Goal: Information Seeking & Learning: Learn about a topic

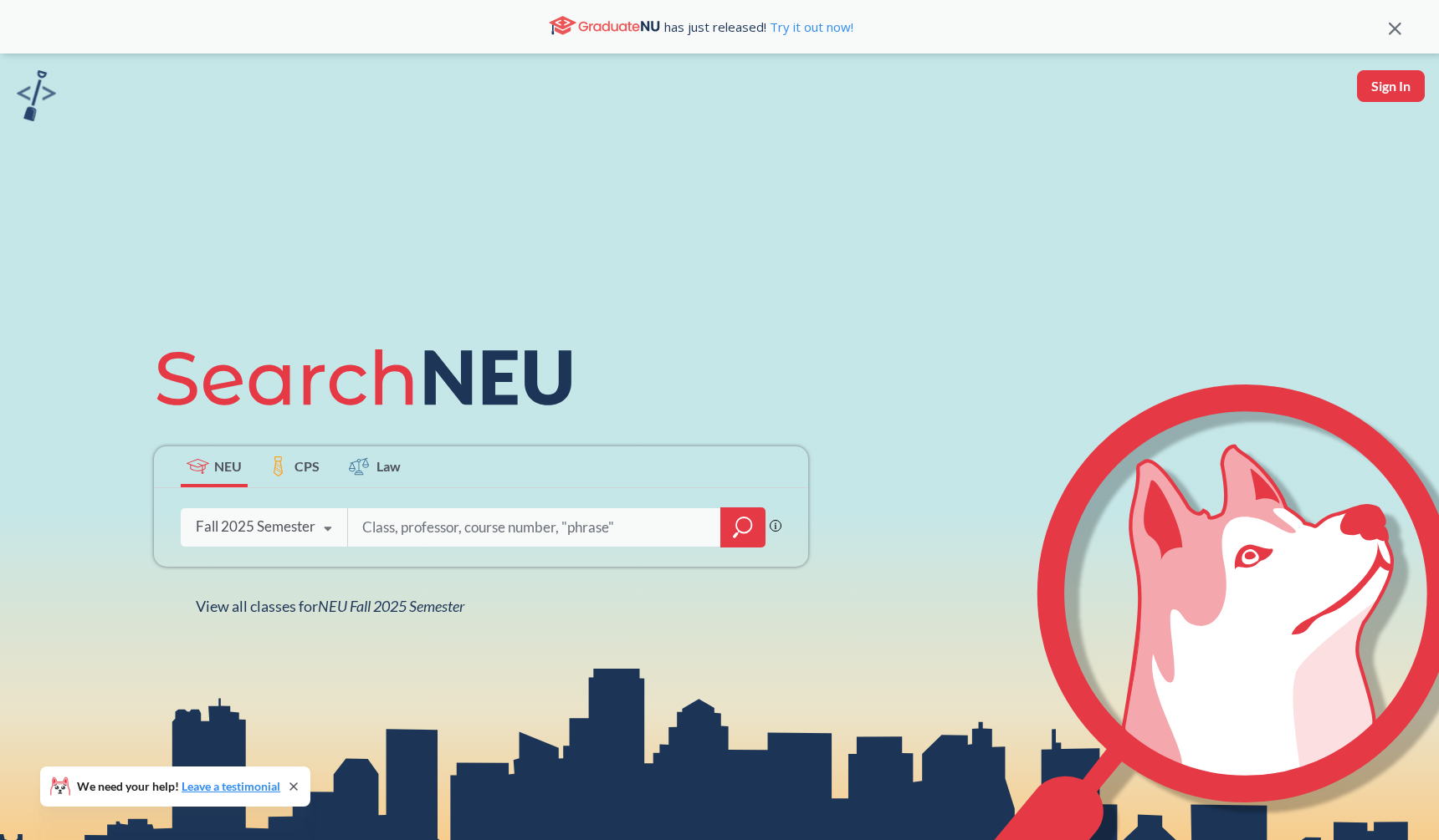
click at [740, 520] on icon "magnifying glass" at bounding box center [742, 527] width 20 height 24
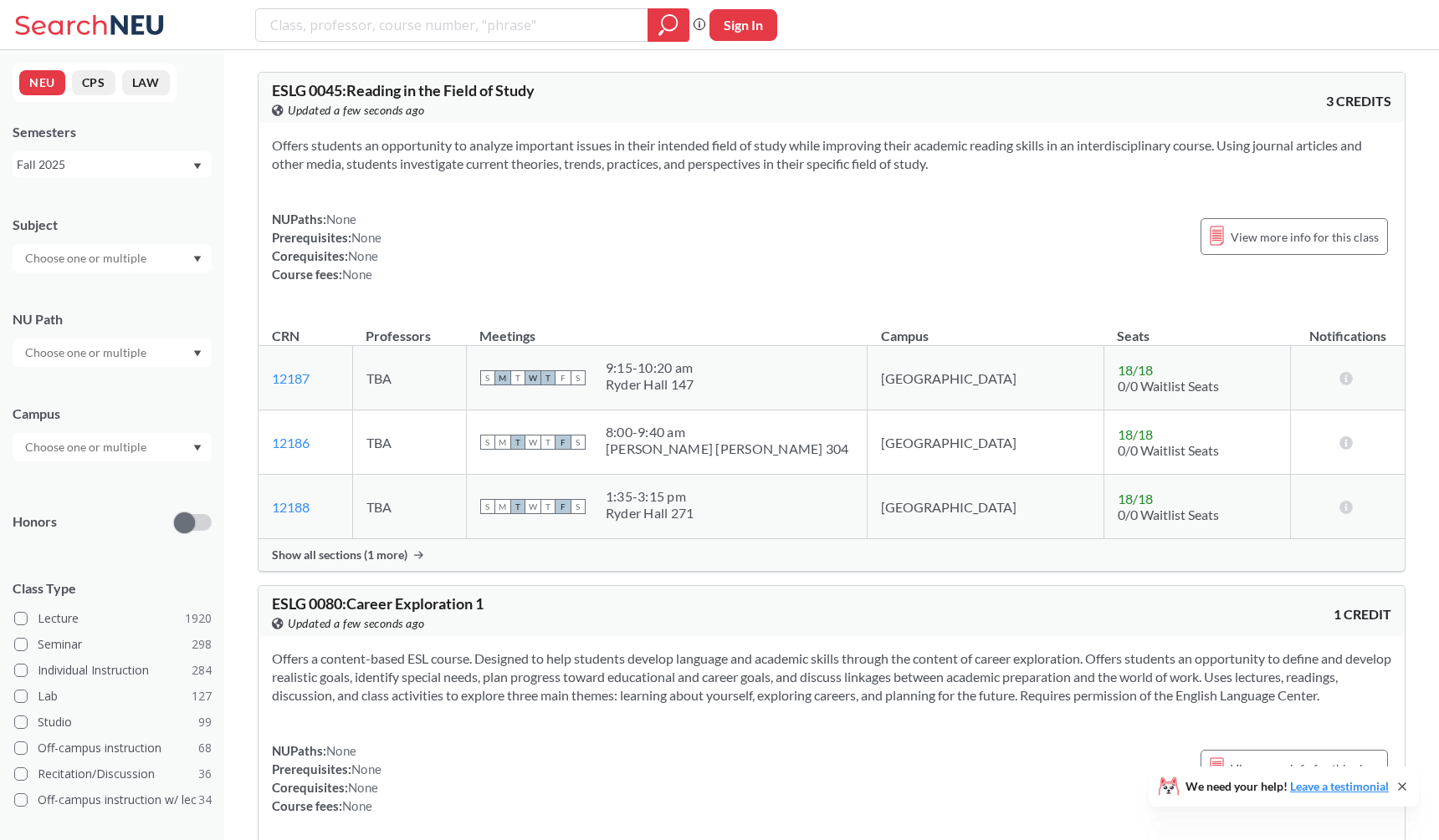
click at [320, 236] on div "NUPaths: None Prerequisites: None Corequisites: None Course fees: None" at bounding box center [326, 246] width 109 height 73
click at [183, 248] on div at bounding box center [111, 258] width 199 height 29
click at [120, 371] on div "MATH ( 66 )" at bounding box center [116, 365] width 189 height 18
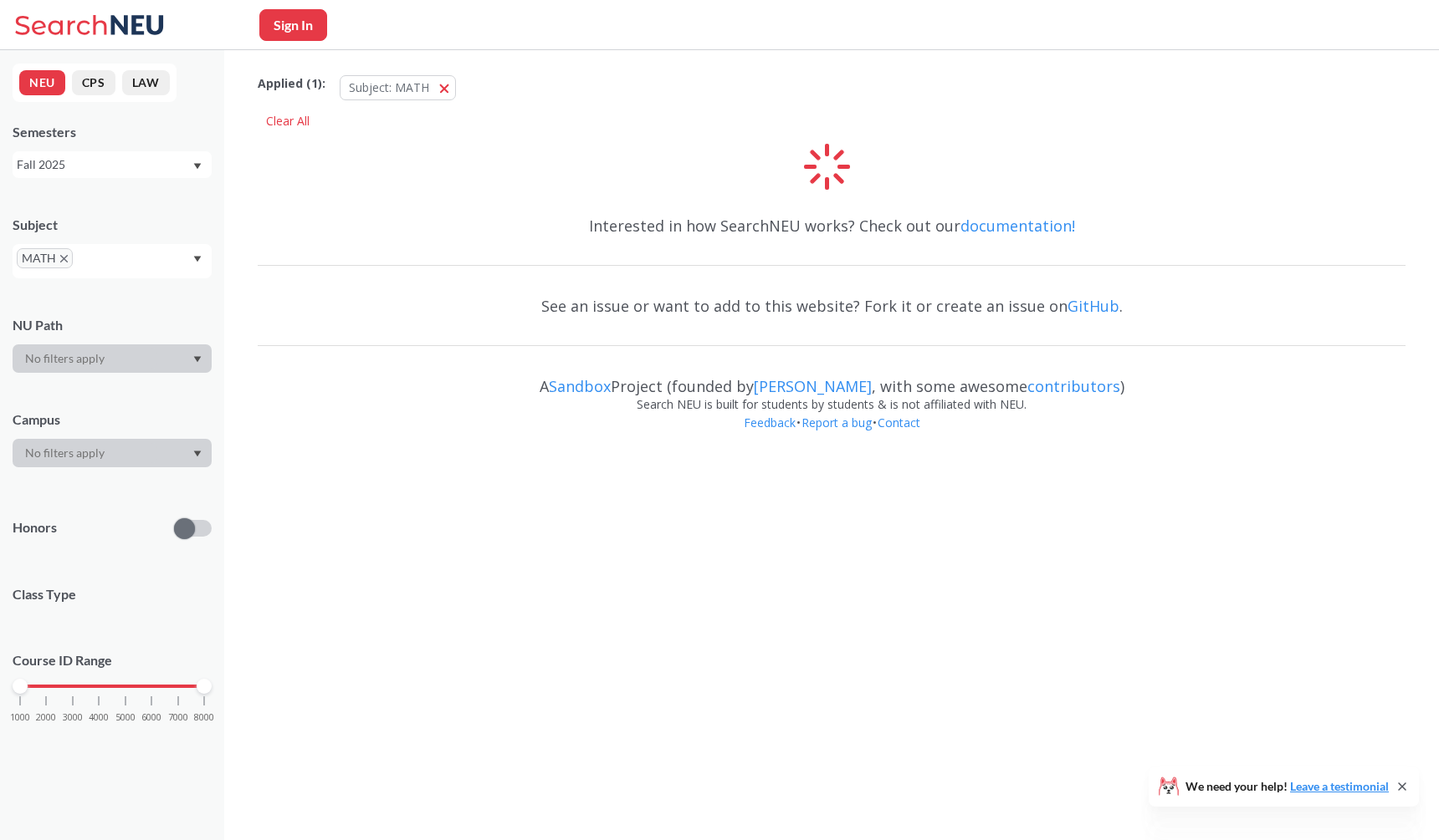
click at [487, 172] on div "Applied ( 1 ): Subject: MATH MATH Clear All Interested in how SearchNEU works? …" at bounding box center [832, 254] width 1215 height 408
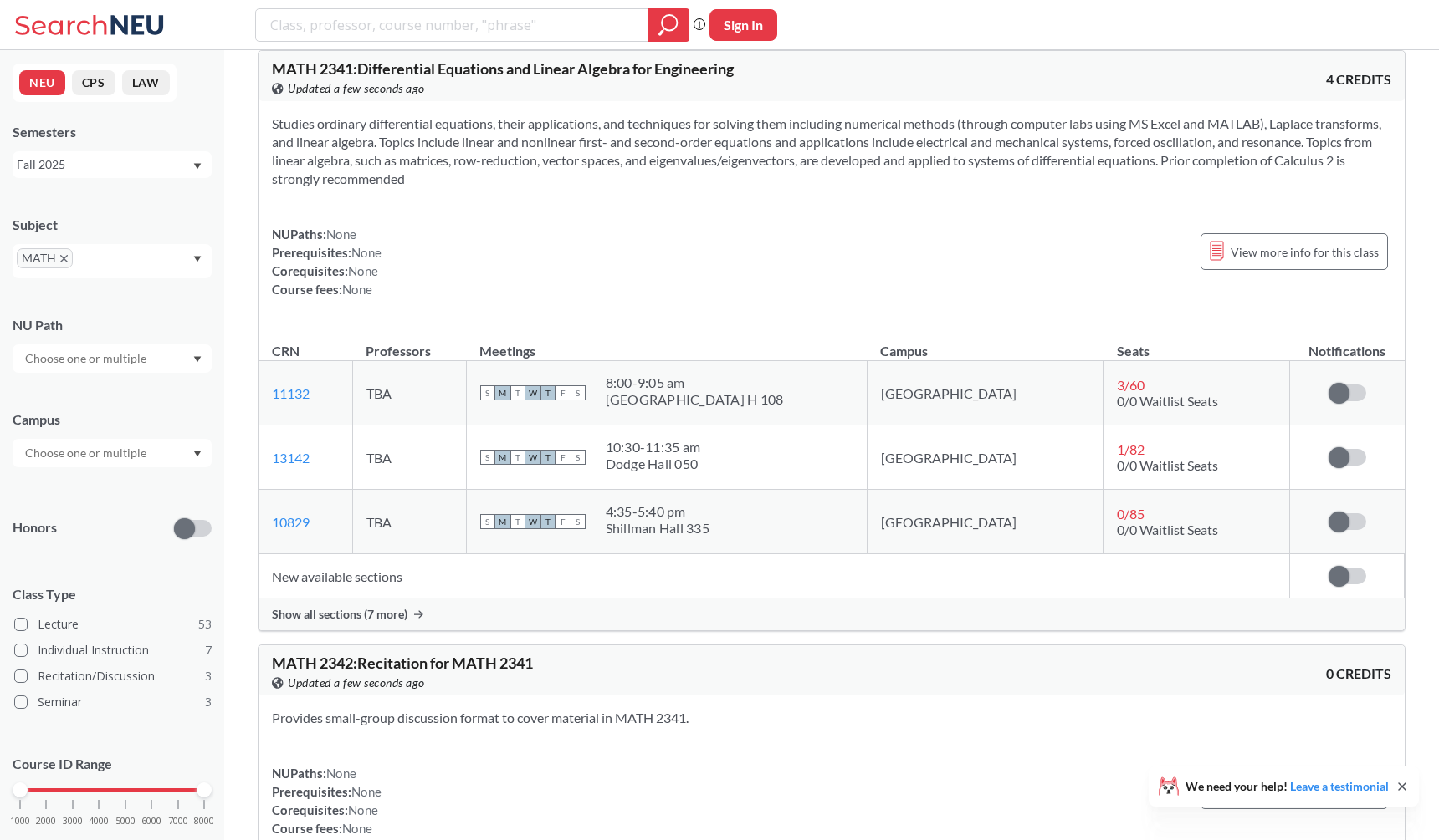
scroll to position [7793, 0]
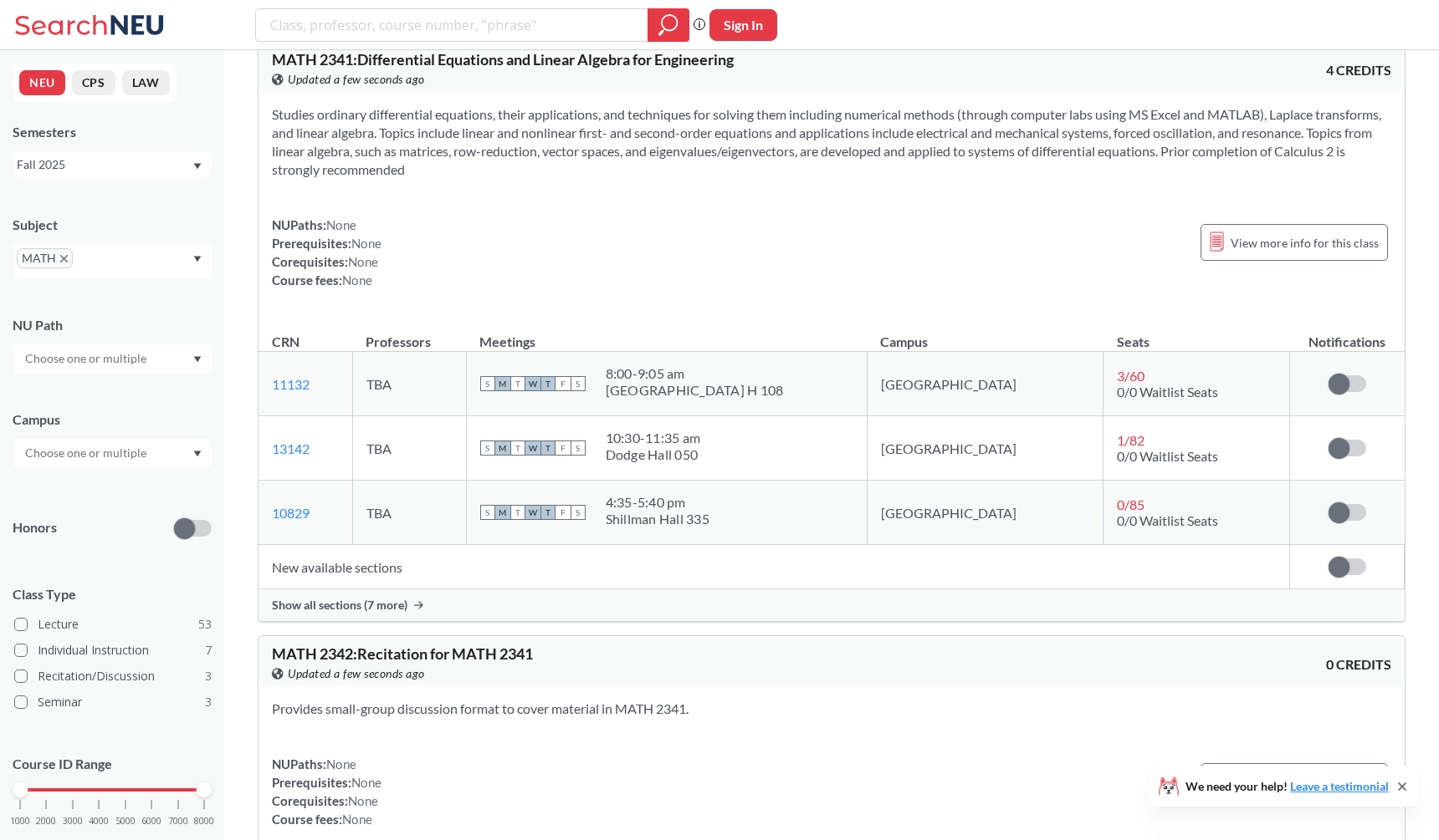
click at [414, 596] on div "Show all sections (7 more)" at bounding box center [832, 604] width 1146 height 31
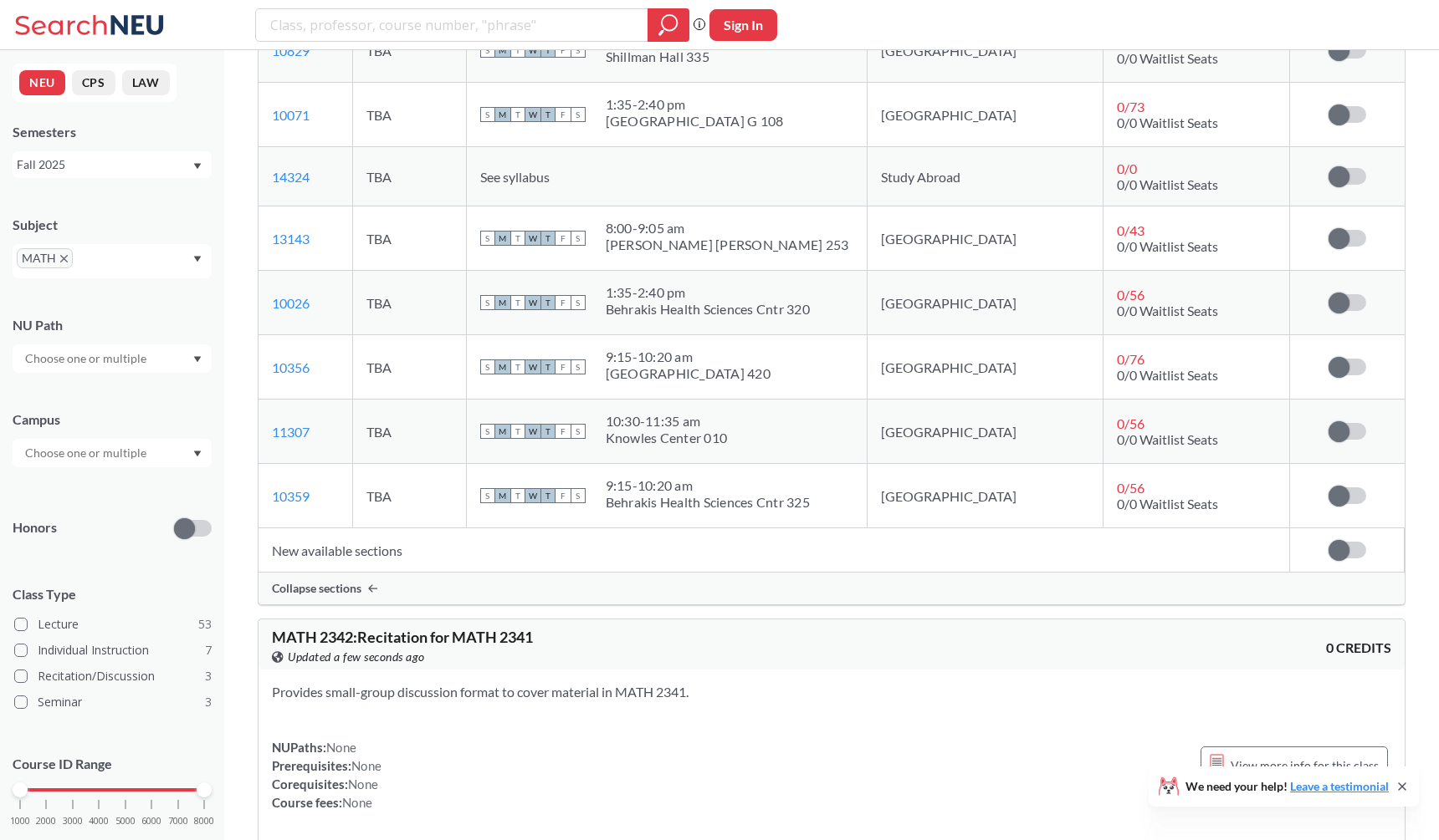
scroll to position [8564, 0]
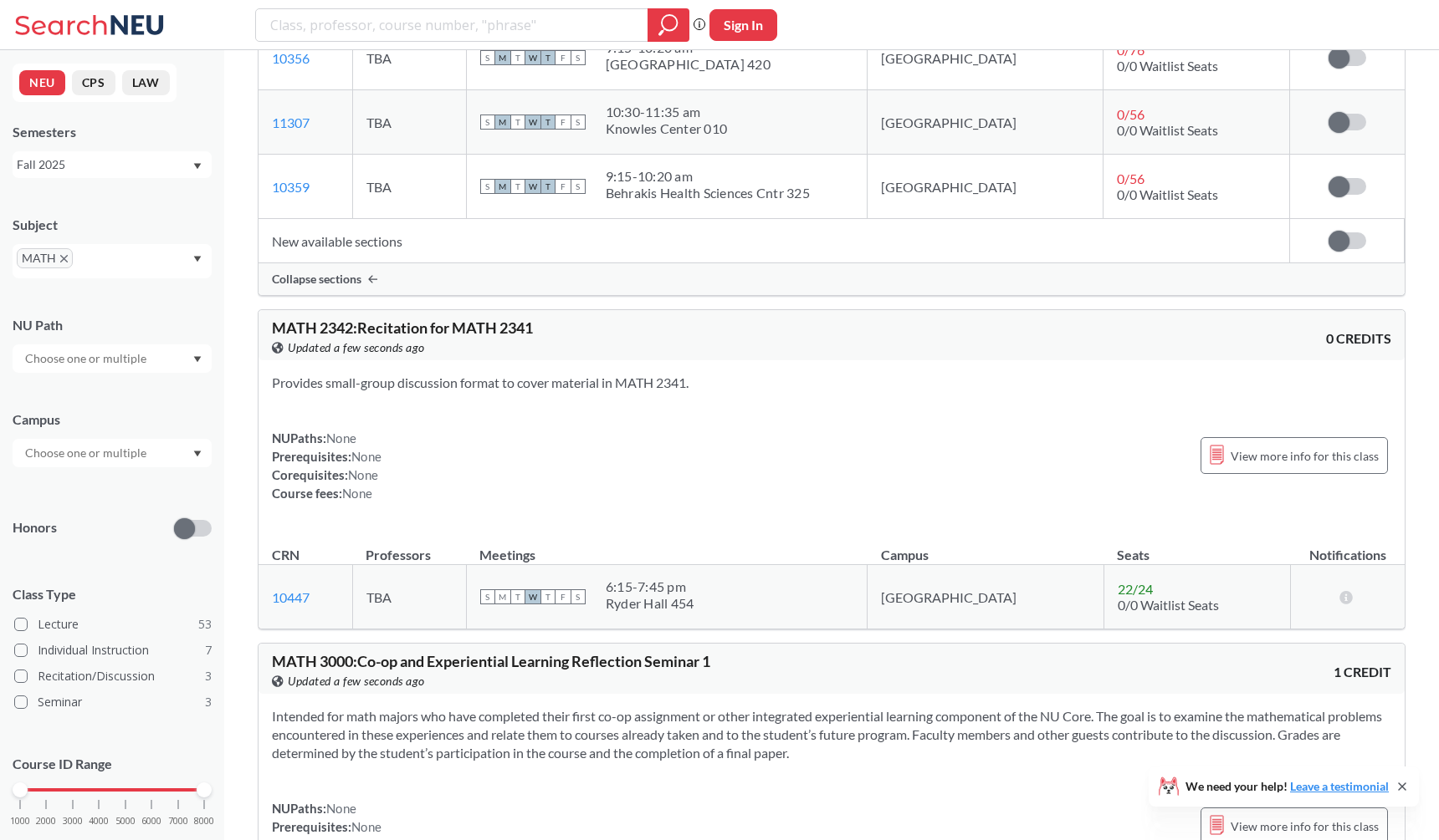
drag, startPoint x: 436, startPoint y: 506, endPoint x: 440, endPoint y: 314, distance: 192.0
click at [440, 314] on div "MATH 2342 : Recitation for MATH 2341 View this course on Banner. Updated a few …" at bounding box center [831, 469] width 1147 height 320
click at [440, 318] on span "MATH 2342 : Recitation for MATH 2341" at bounding box center [402, 327] width 261 height 18
drag, startPoint x: 420, startPoint y: 486, endPoint x: 274, endPoint y: 317, distance: 223.3
click at [274, 317] on div "MATH 2342 : Recitation for MATH 2341 View this course on Banner. Updated a few …" at bounding box center [831, 469] width 1147 height 320
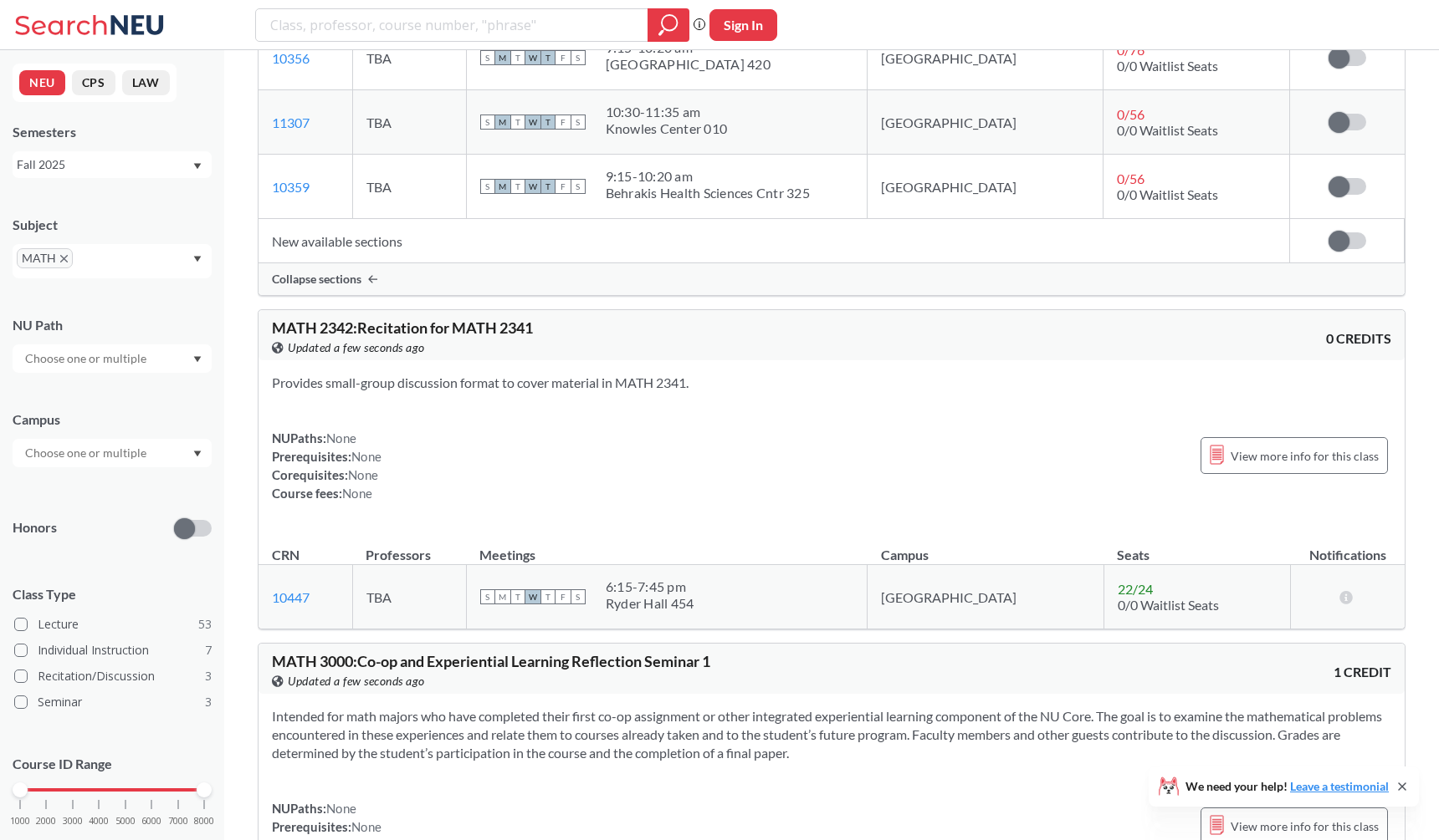
click at [274, 318] on span "MATH 2342 : Recitation for MATH 2341" at bounding box center [402, 327] width 261 height 18
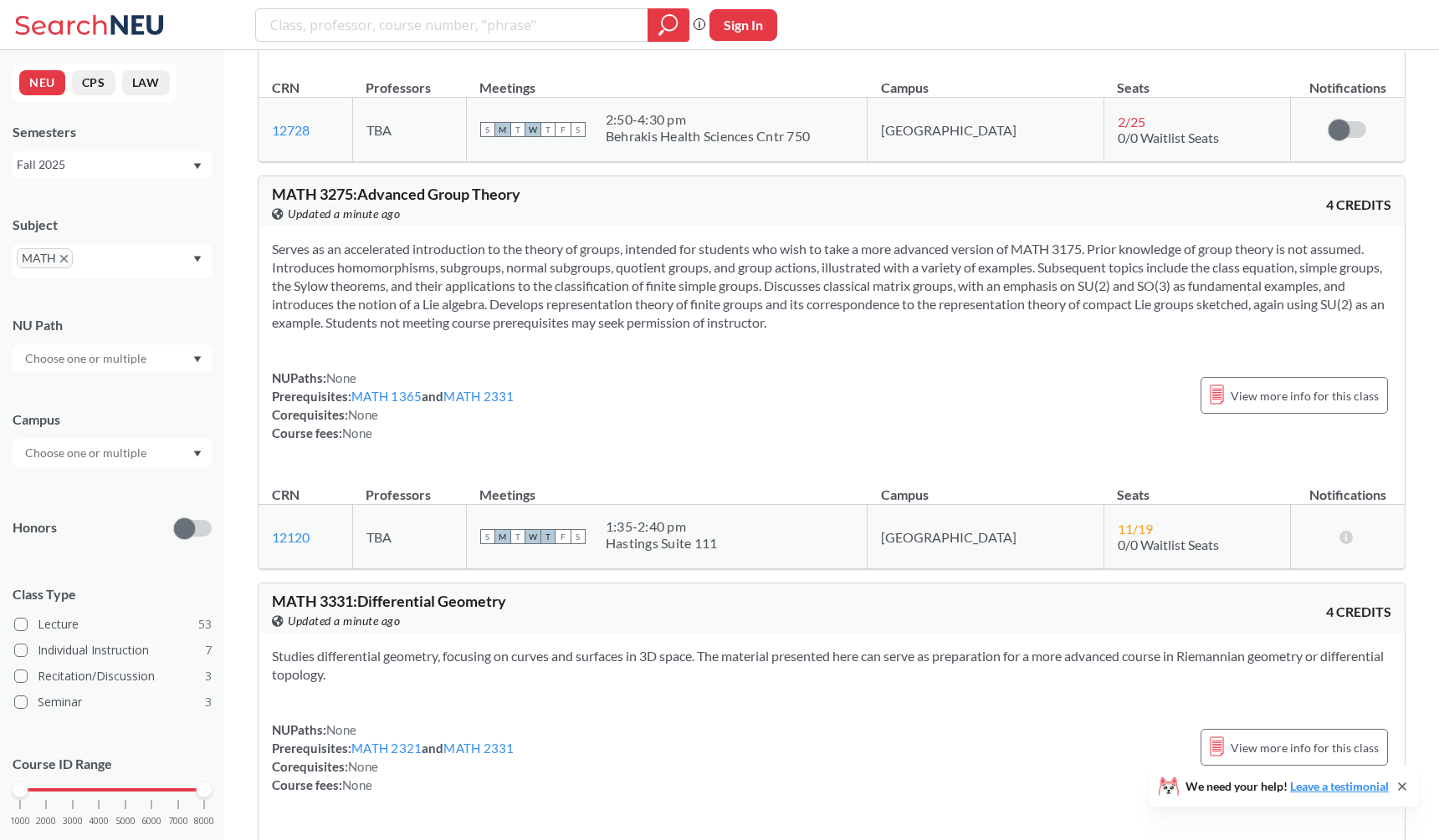
scroll to position [11582, 0]
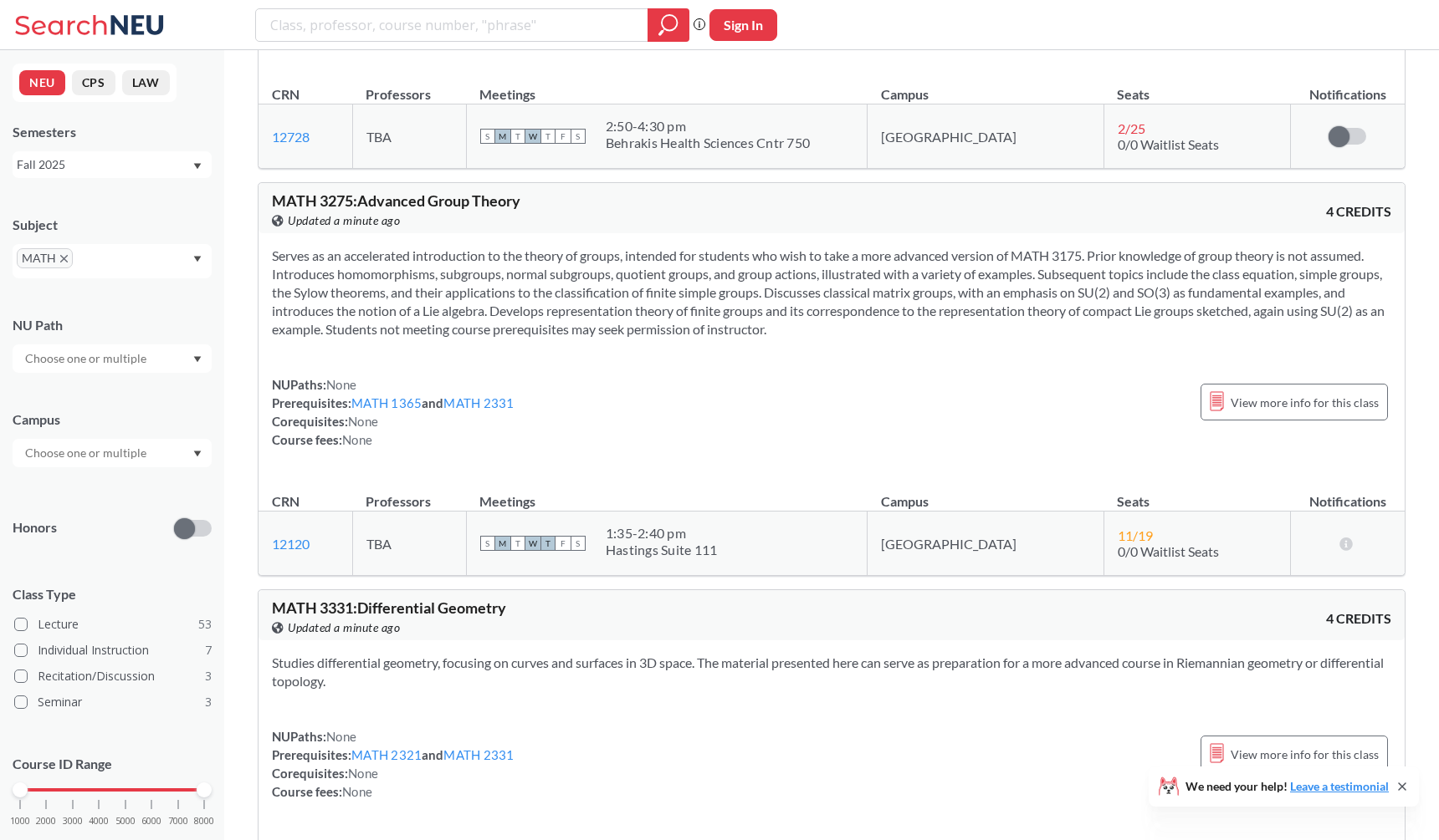
click at [873, 322] on section "Serves as an accelerated introduction to the theory of groups, intended for stu…" at bounding box center [831, 293] width 1119 height 92
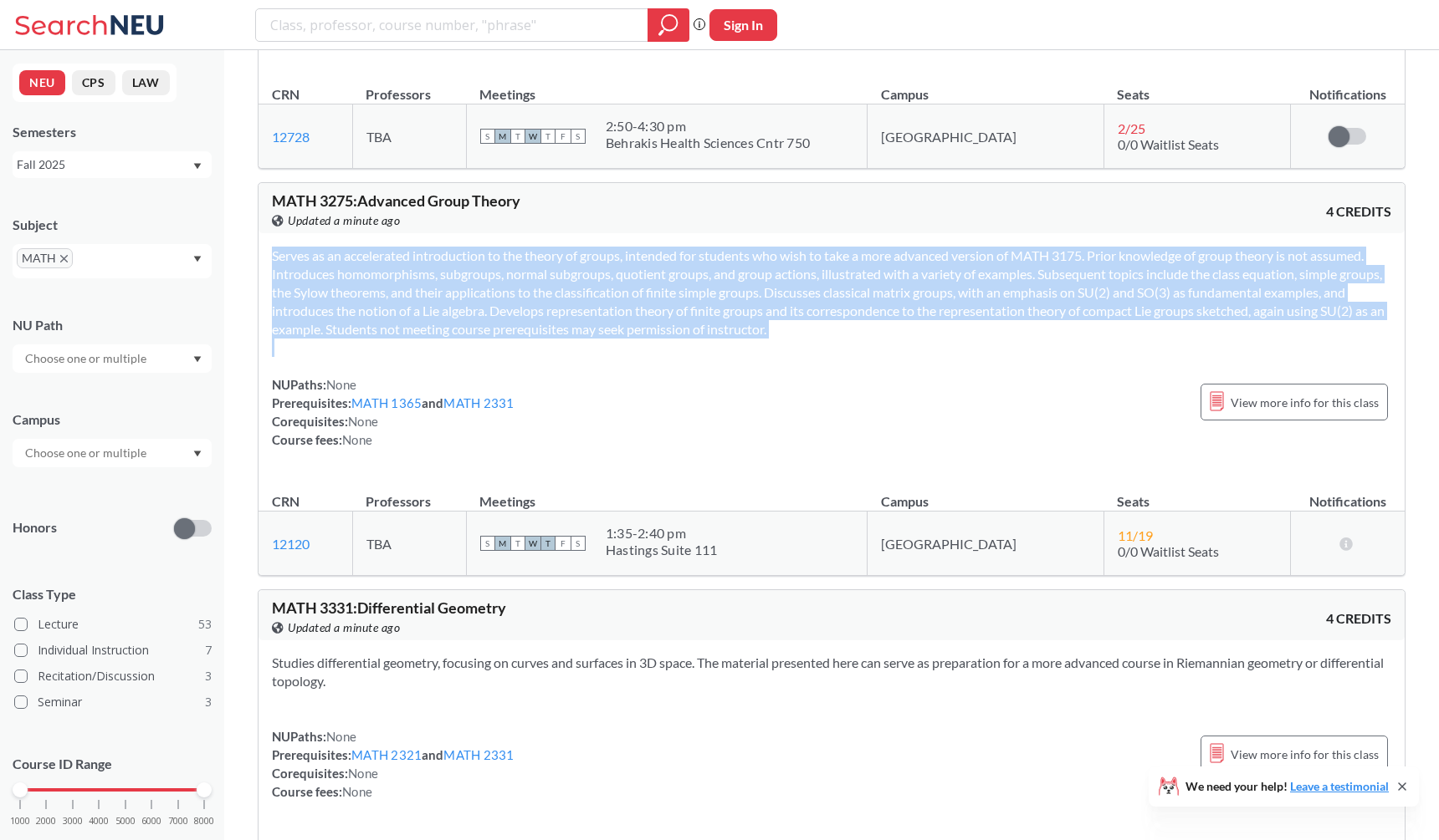
click at [888, 338] on div "Serves as an accelerated introduction to the theory of groups, intended for stu…" at bounding box center [832, 354] width 1146 height 242
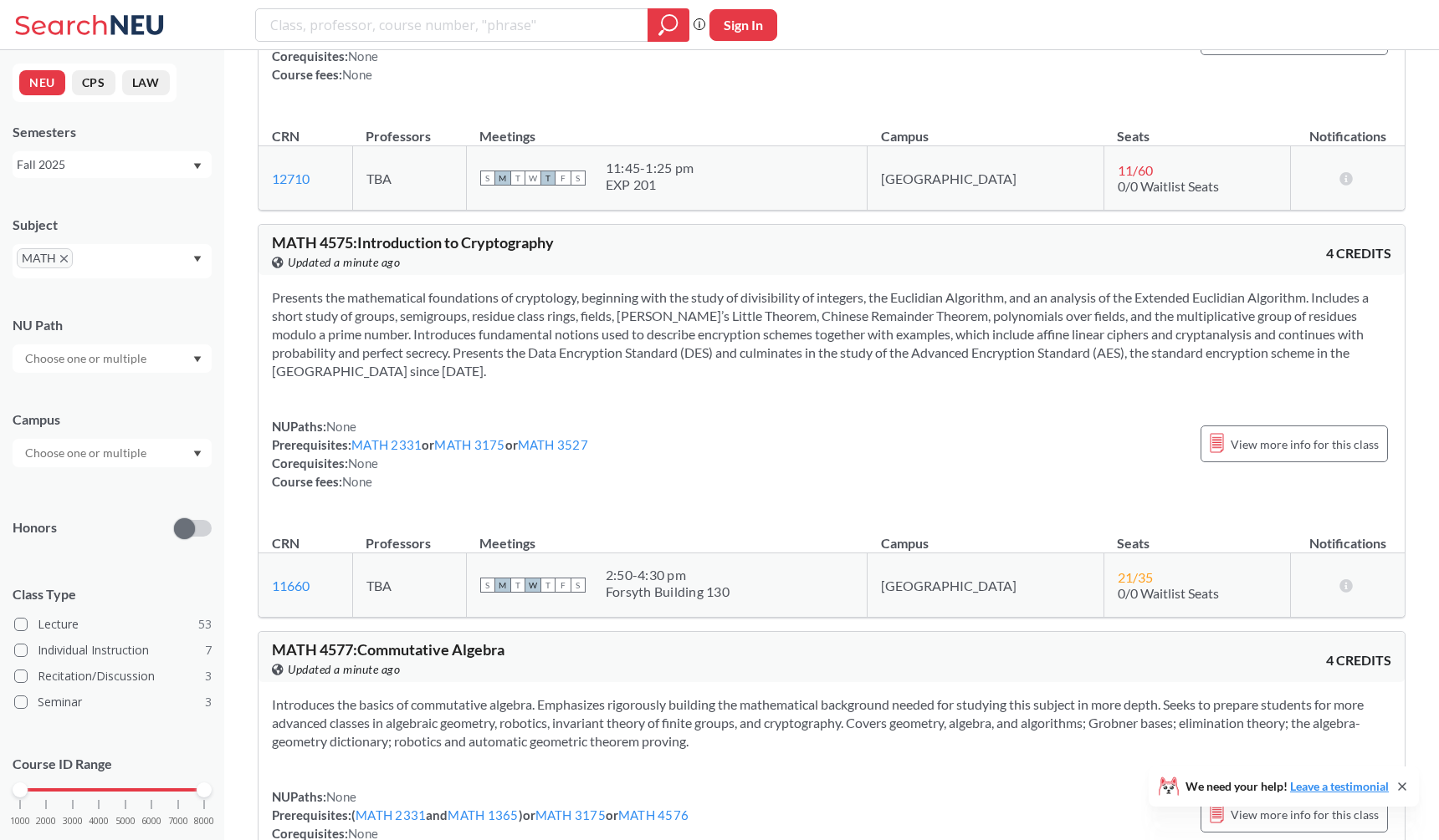
scroll to position [14626, 0]
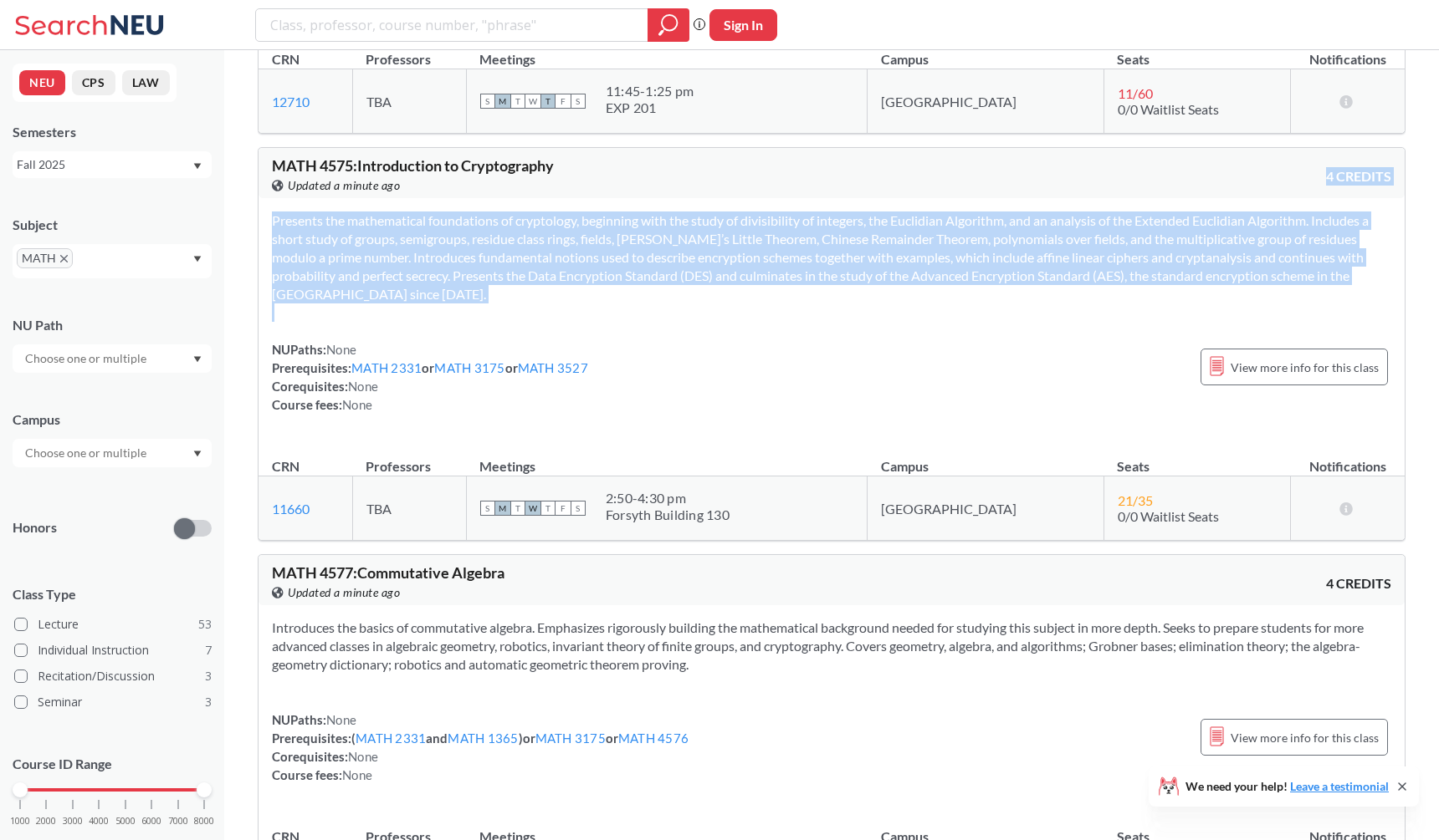
drag, startPoint x: 888, startPoint y: 338, endPoint x: 882, endPoint y: 185, distance: 153.1
click at [883, 185] on div "MATH 4575 : Introduction to Cryptography View this course on Banner. Updated a …" at bounding box center [831, 344] width 1147 height 393
click at [882, 185] on div "MATH 4575 : Introduction to Cryptography View this course on Banner. Updated a …" at bounding box center [832, 173] width 1146 height 50
drag, startPoint x: 816, startPoint y: 295, endPoint x: 610, endPoint y: 207, distance: 224.0
click at [610, 207] on div "Presents the mathematical foundations of cryptology, beginning with the study o…" at bounding box center [832, 319] width 1146 height 242
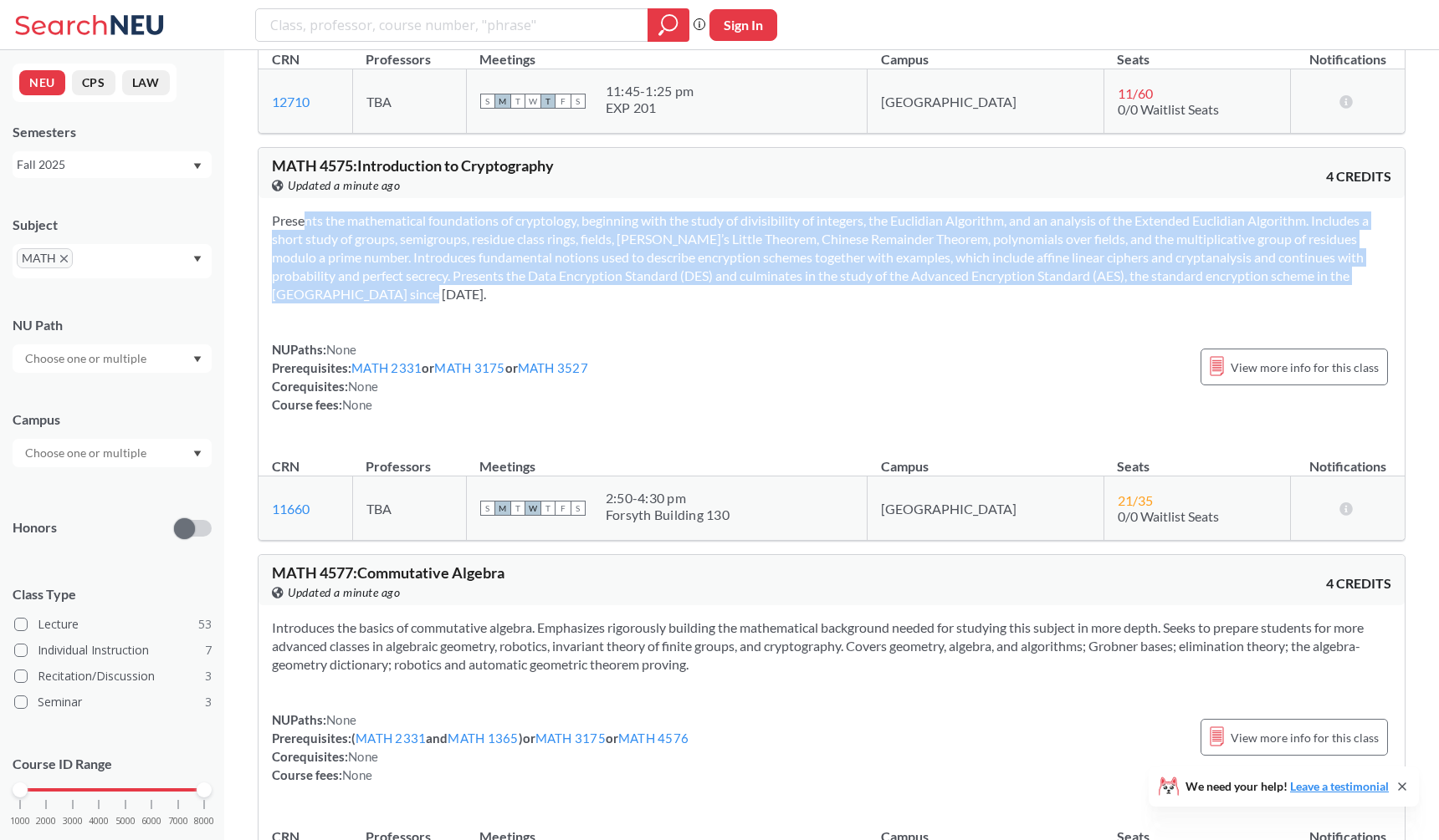
click at [610, 207] on div "Presents the mathematical foundations of cryptology, beginning with the study o…" at bounding box center [832, 319] width 1146 height 242
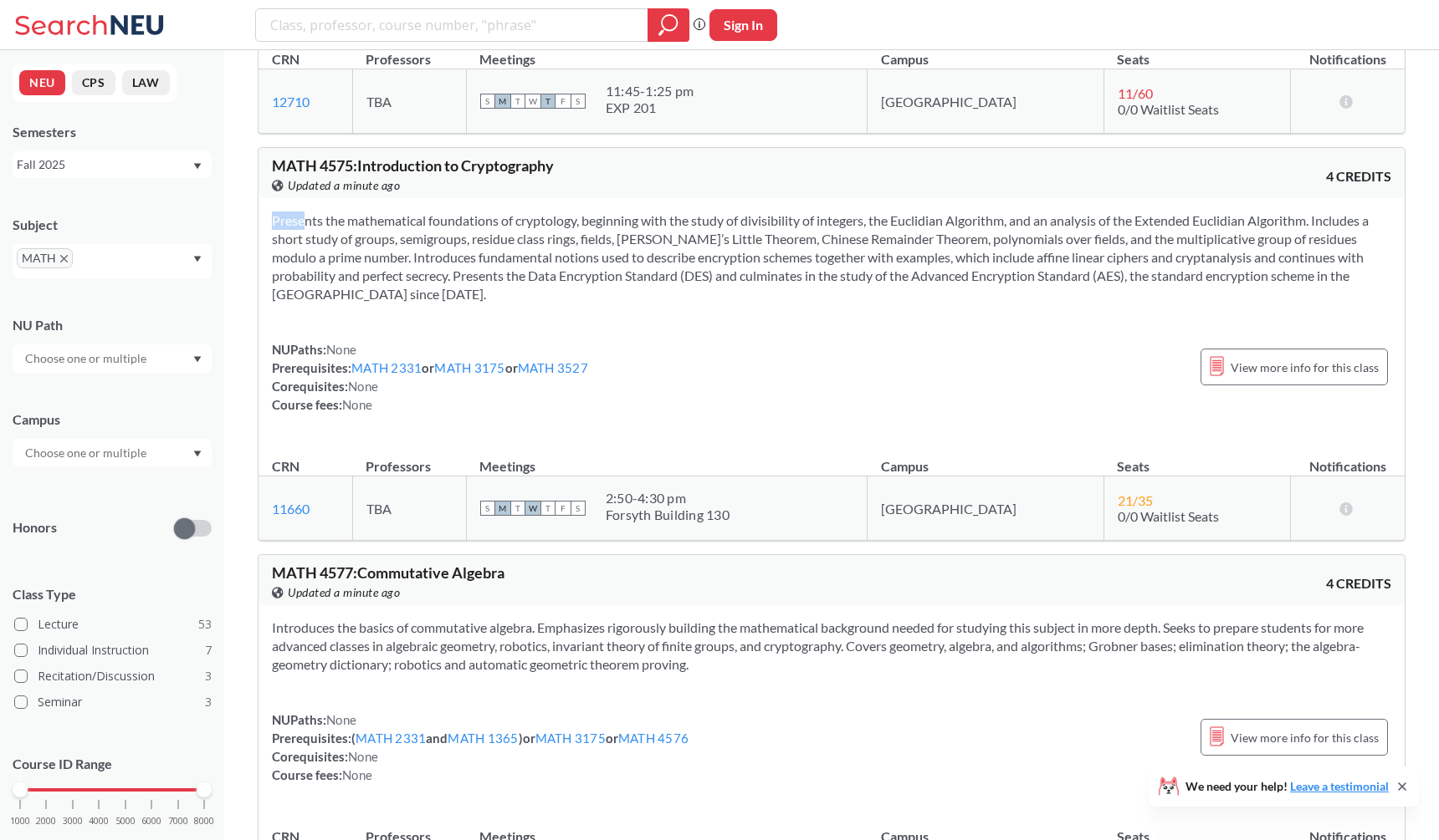
drag, startPoint x: 597, startPoint y: 315, endPoint x: 554, endPoint y: 202, distance: 120.9
click at [554, 202] on div "Presents the mathematical foundations of cryptology, beginning with the study o…" at bounding box center [832, 319] width 1146 height 242
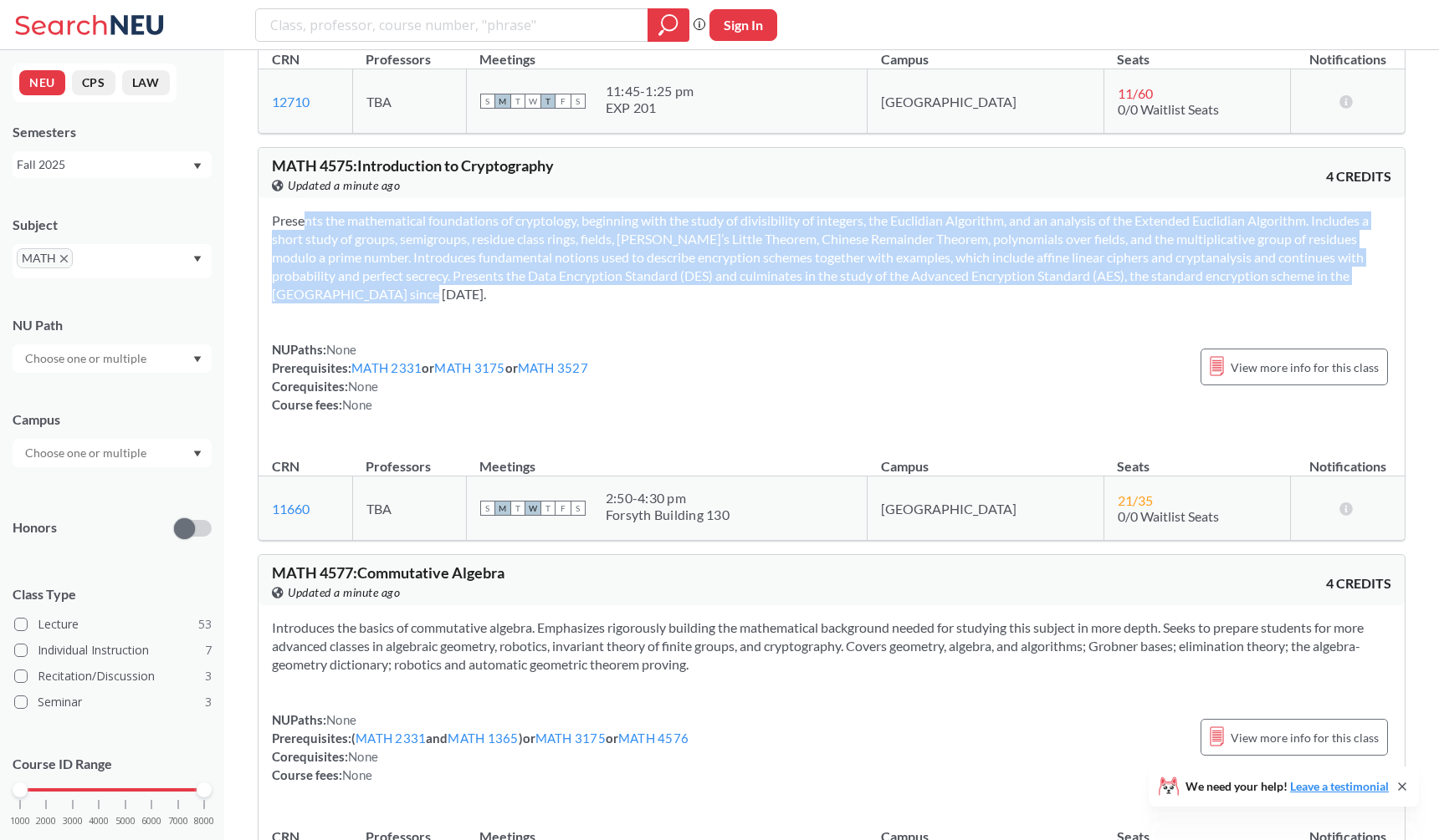
drag, startPoint x: 547, startPoint y: 296, endPoint x: 518, endPoint y: 214, distance: 87.0
click at [518, 214] on div "Presents the mathematical foundations of cryptology, beginning with the study o…" at bounding box center [832, 319] width 1146 height 242
drag, startPoint x: 518, startPoint y: 214, endPoint x: 549, endPoint y: 320, distance: 110.4
click at [549, 320] on div "Presents the mathematical foundations of cryptology, beginning with the study o…" at bounding box center [832, 319] width 1146 height 242
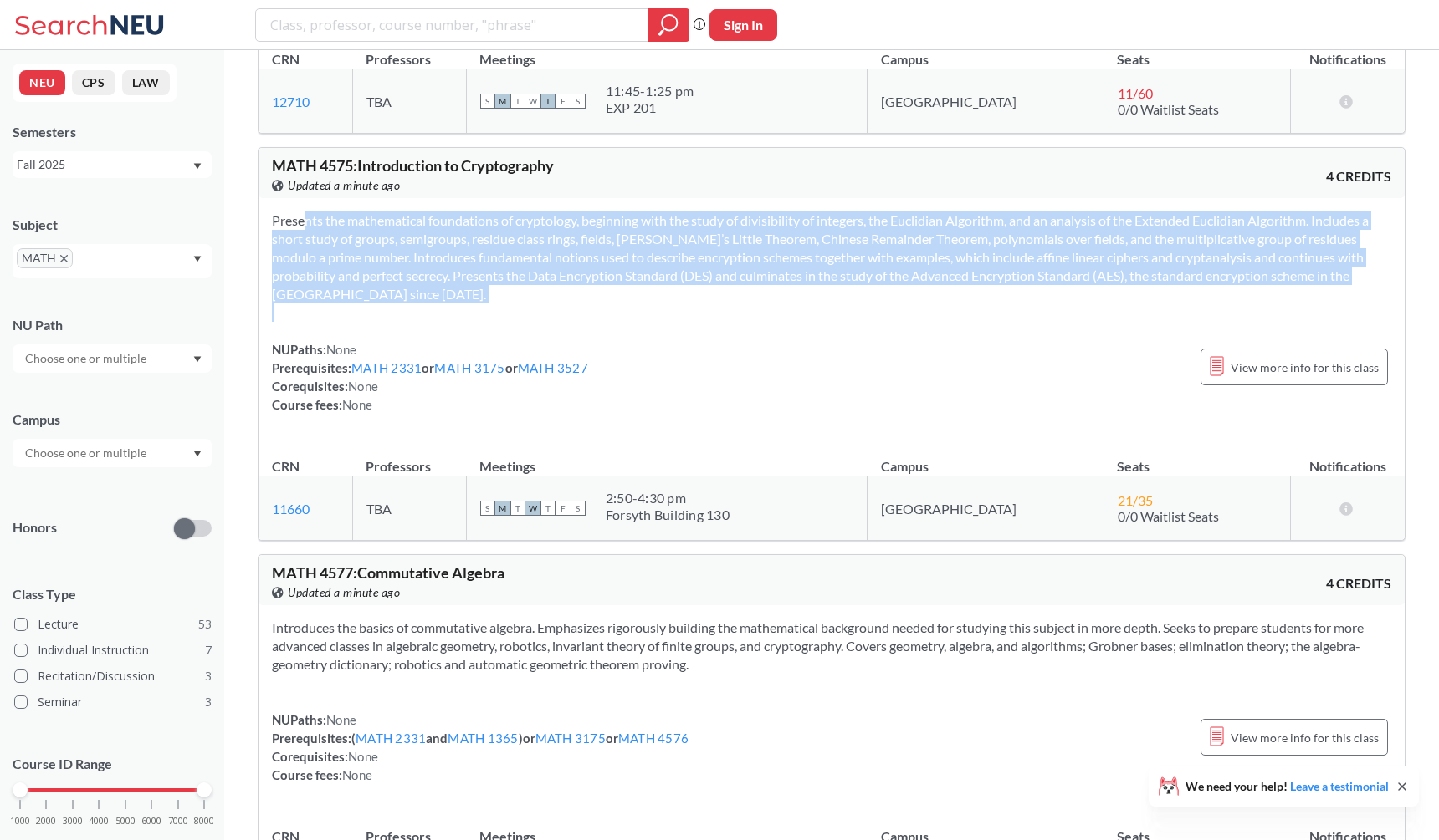
click at [550, 319] on div "Presents the mathematical foundations of cryptology, beginning with the study o…" at bounding box center [832, 319] width 1146 height 242
drag, startPoint x: 550, startPoint y: 319, endPoint x: 470, endPoint y: 199, distance: 144.2
click at [470, 199] on div "MATH 4575 : Introduction to Cryptography View this course on Banner. Updated a …" at bounding box center [831, 344] width 1147 height 393
click at [470, 199] on div "MATH 4575 : Introduction to Cryptography View this course on Banner. Updated a …" at bounding box center [832, 173] width 1146 height 50
drag, startPoint x: 475, startPoint y: 207, endPoint x: 495, endPoint y: 328, distance: 122.6
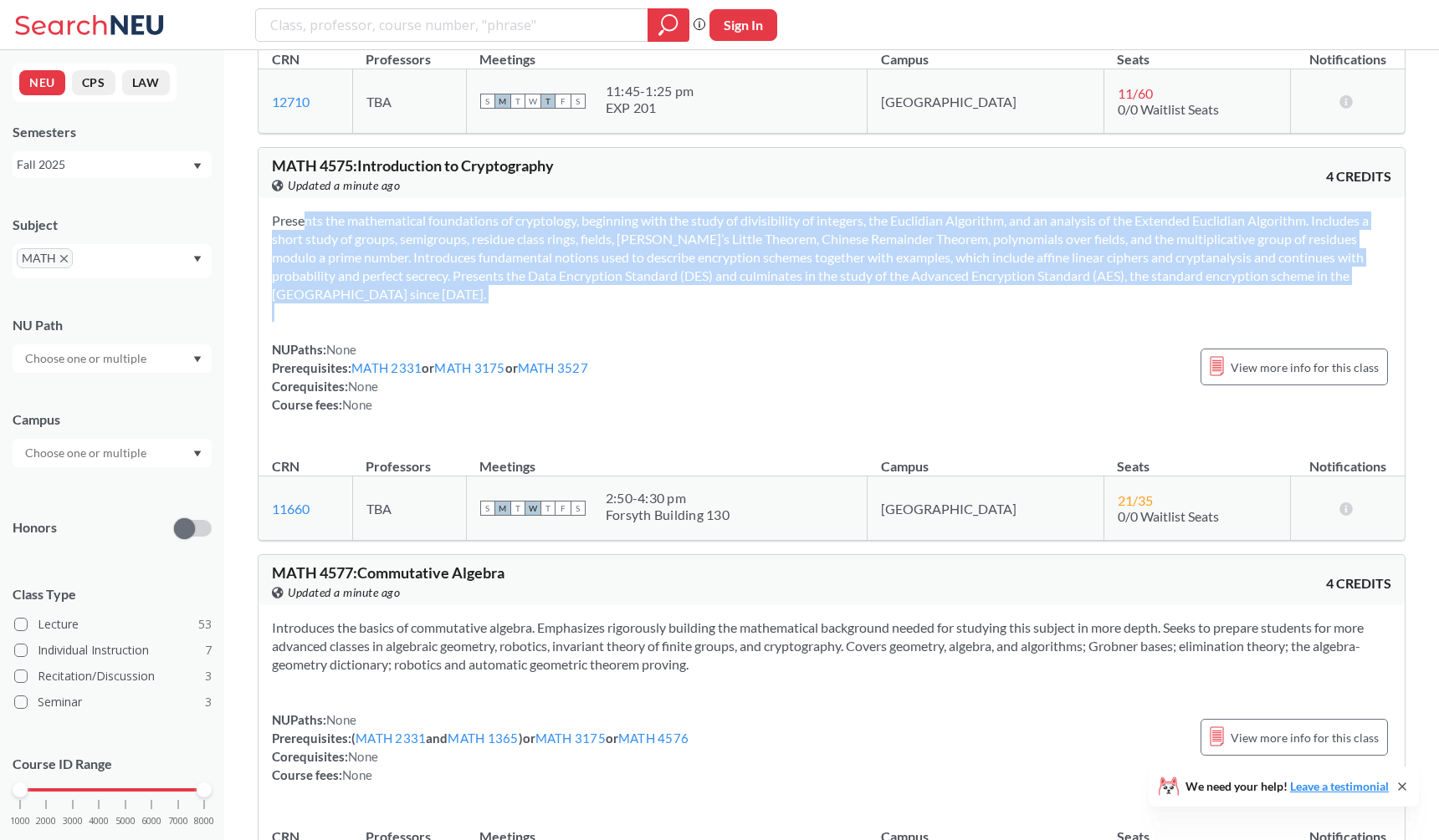
click at [495, 328] on div "Presents the mathematical foundations of cryptology, beginning with the study o…" at bounding box center [832, 319] width 1146 height 242
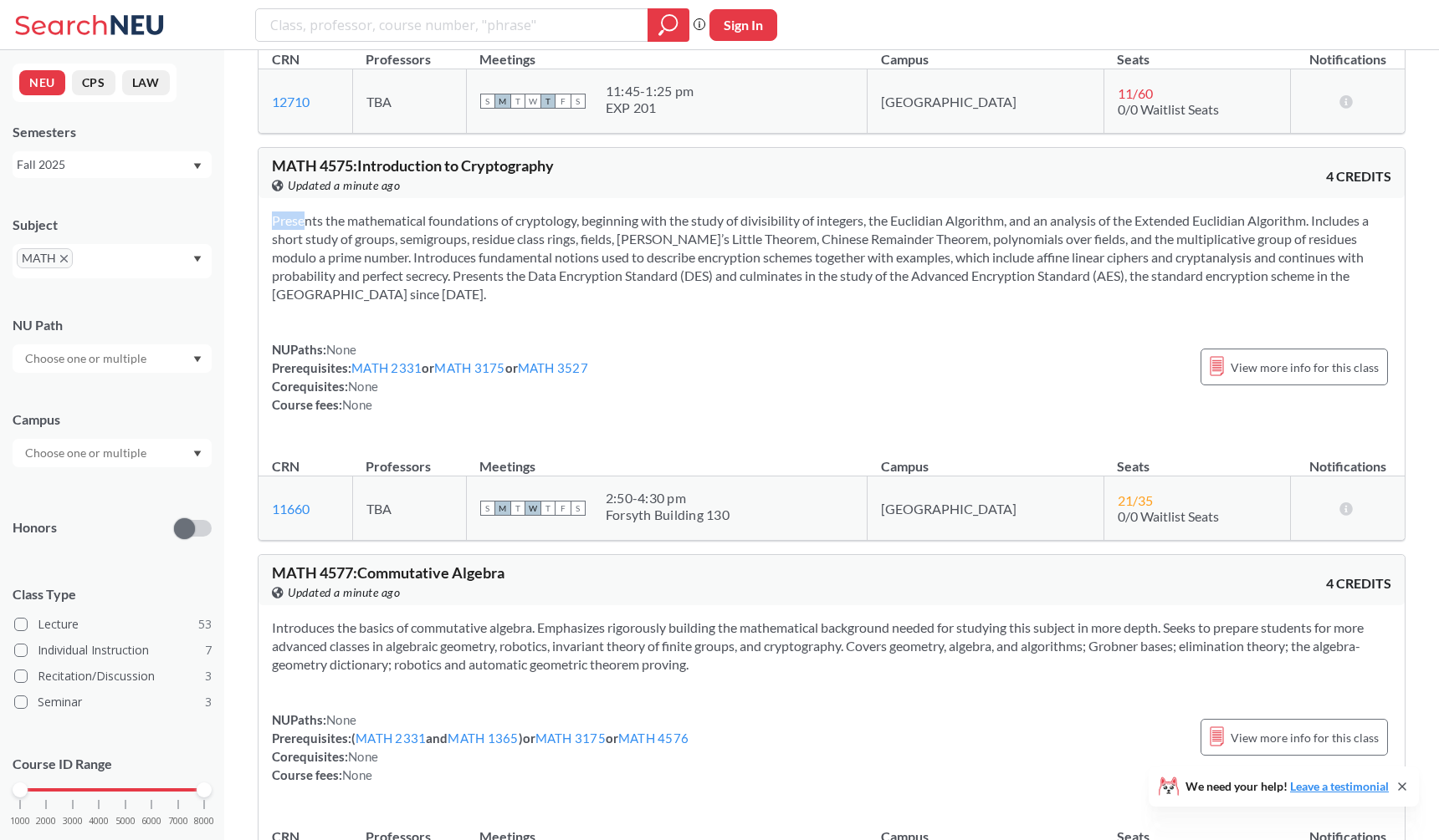
drag, startPoint x: 505, startPoint y: 320, endPoint x: 266, endPoint y: 213, distance: 261.9
click at [266, 213] on div "Presents the mathematical foundations of cryptology, beginning with the study o…" at bounding box center [832, 319] width 1146 height 242
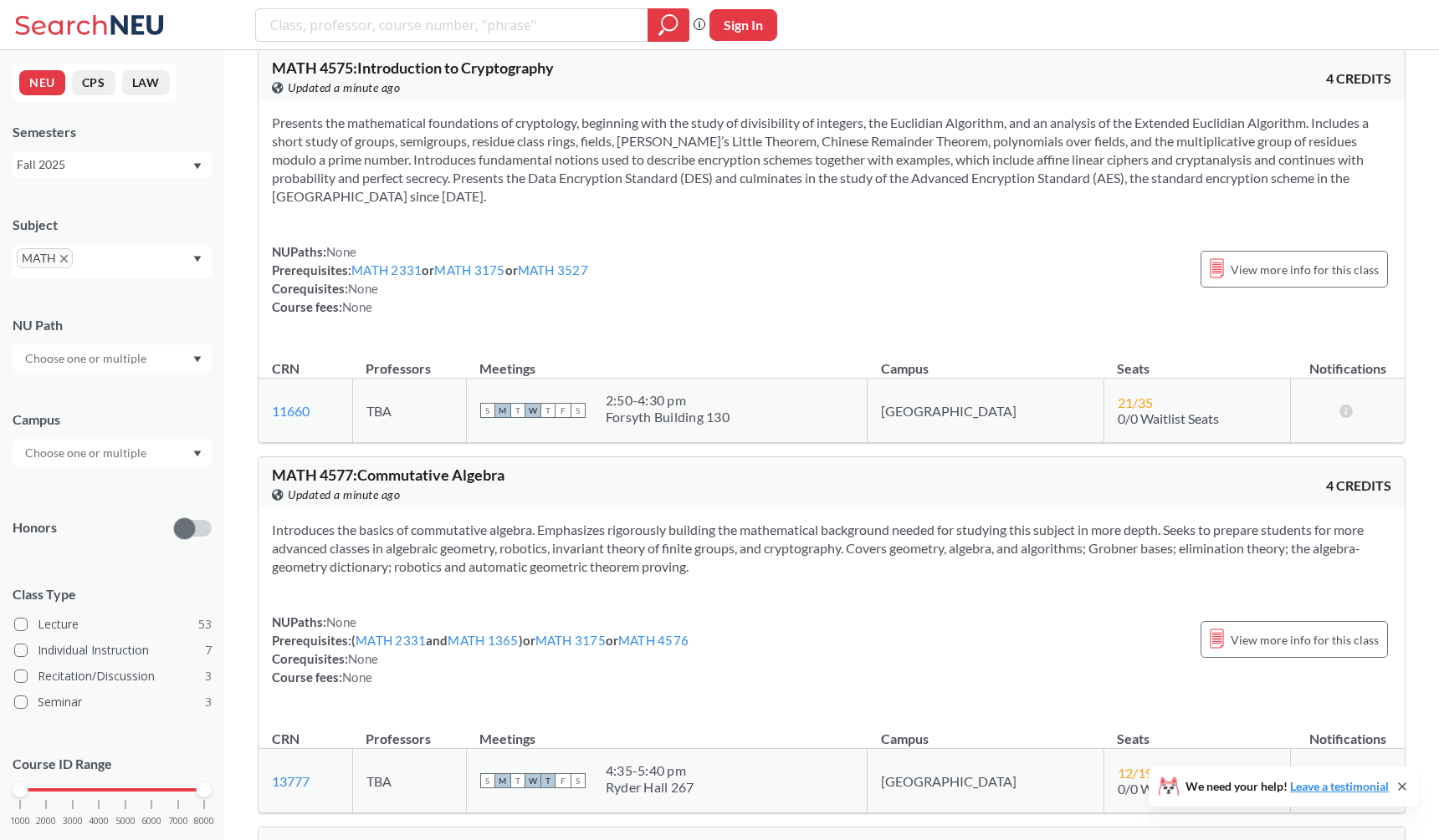
scroll to position [14715, 0]
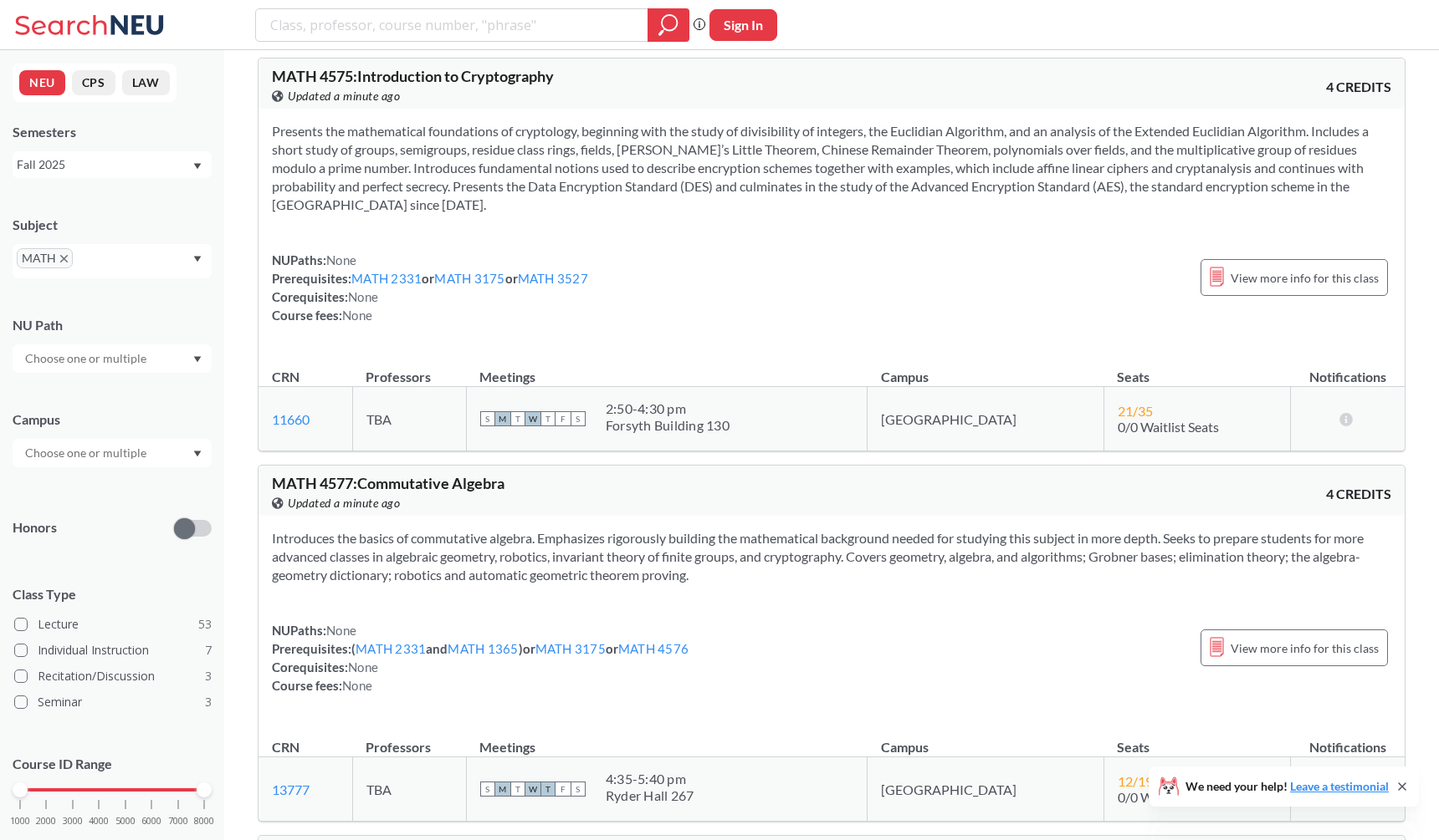
drag, startPoint x: 433, startPoint y: 334, endPoint x: 442, endPoint y: 118, distance: 216.2
click at [442, 118] on div "Presents the mathematical foundations of cryptology, beginning with the study o…" at bounding box center [832, 229] width 1146 height 242
drag, startPoint x: 442, startPoint y: 118, endPoint x: 483, endPoint y: 340, distance: 225.8
click at [483, 340] on div "Presents the mathematical foundations of cryptology, beginning with the study o…" at bounding box center [832, 229] width 1146 height 242
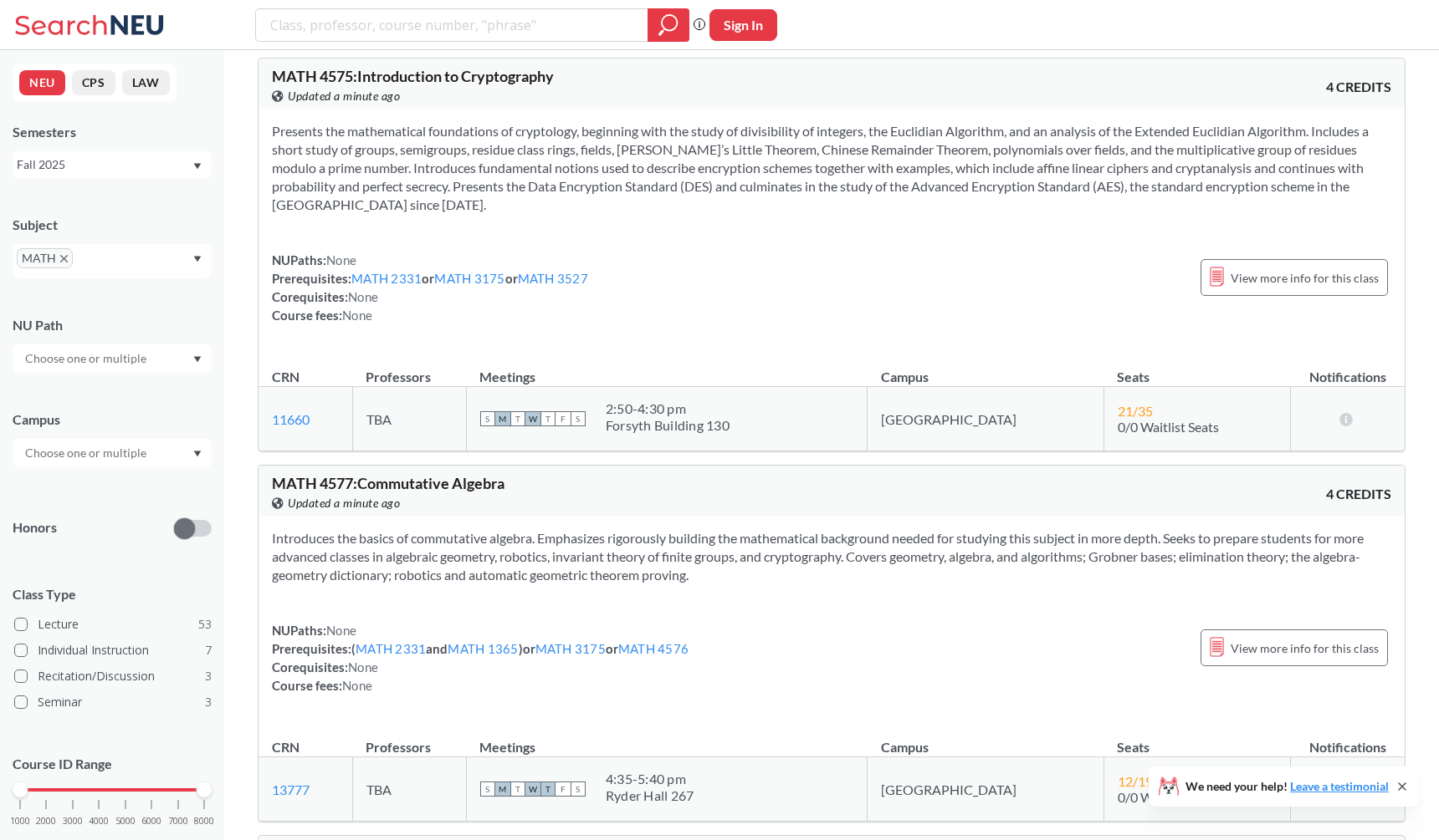
click at [482, 341] on div "Presents the mathematical foundations of cryptology, beginning with the study o…" at bounding box center [832, 229] width 1146 height 242
drag, startPoint x: 451, startPoint y: 338, endPoint x: 264, endPoint y: 129, distance: 280.4
click at [264, 130] on div "Presents the mathematical foundations of cryptology, beginning with the study o…" at bounding box center [832, 229] width 1146 height 242
click at [264, 129] on div "Presents the mathematical foundations of cryptology, beginning with the study o…" at bounding box center [832, 229] width 1146 height 242
drag, startPoint x: 269, startPoint y: 129, endPoint x: 387, endPoint y: 338, distance: 240.0
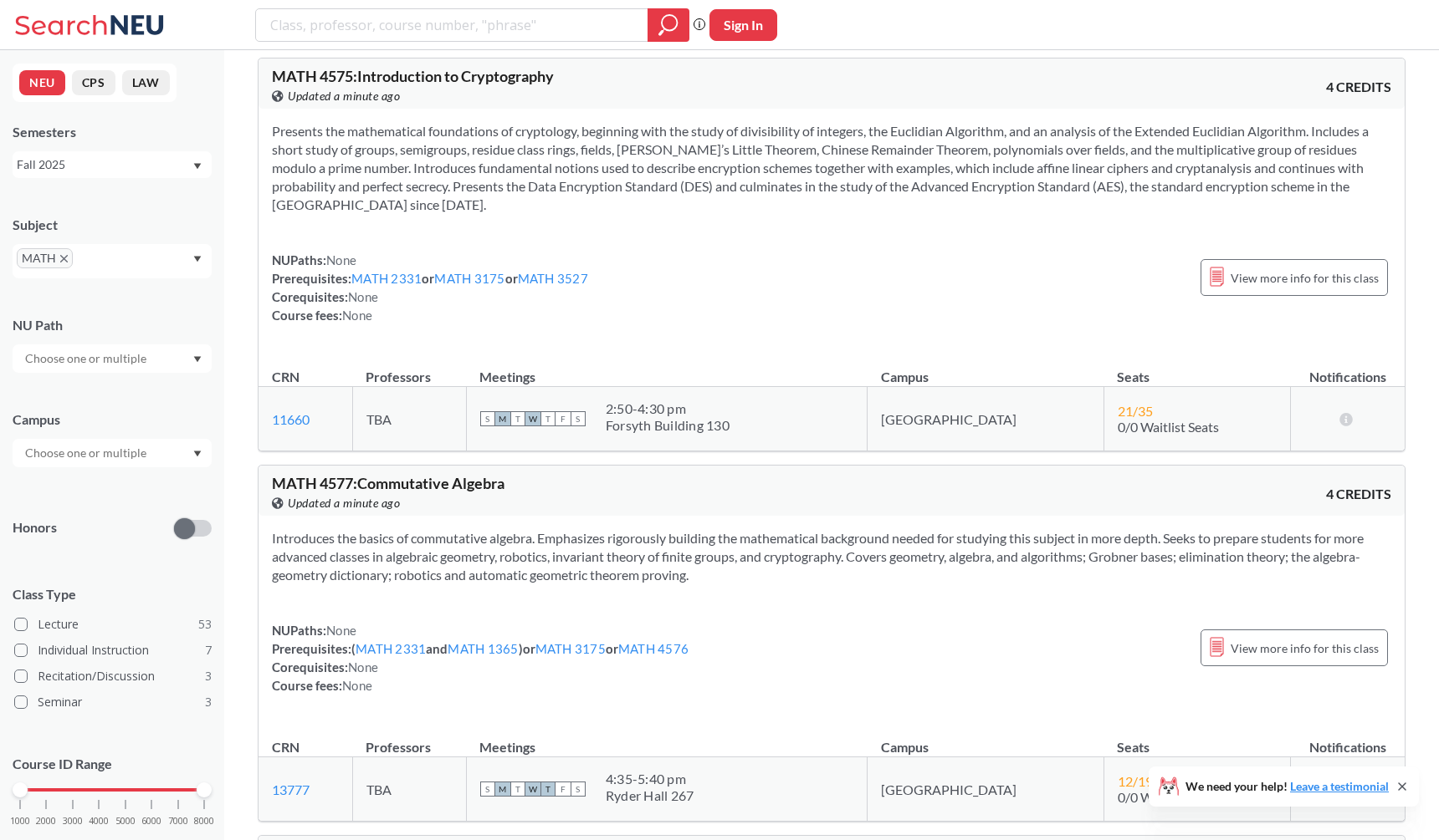
click at [387, 338] on div "Presents the mathematical foundations of cryptology, beginning with the study o…" at bounding box center [832, 229] width 1146 height 242
drag, startPoint x: 413, startPoint y: 339, endPoint x: 276, endPoint y: 139, distance: 242.4
click at [276, 139] on div "Presents the mathematical foundations of cryptology, beginning with the study o…" at bounding box center [832, 229] width 1146 height 242
click at [276, 139] on section "Presents the mathematical foundations of cryptology, beginning with the study o…" at bounding box center [831, 167] width 1119 height 92
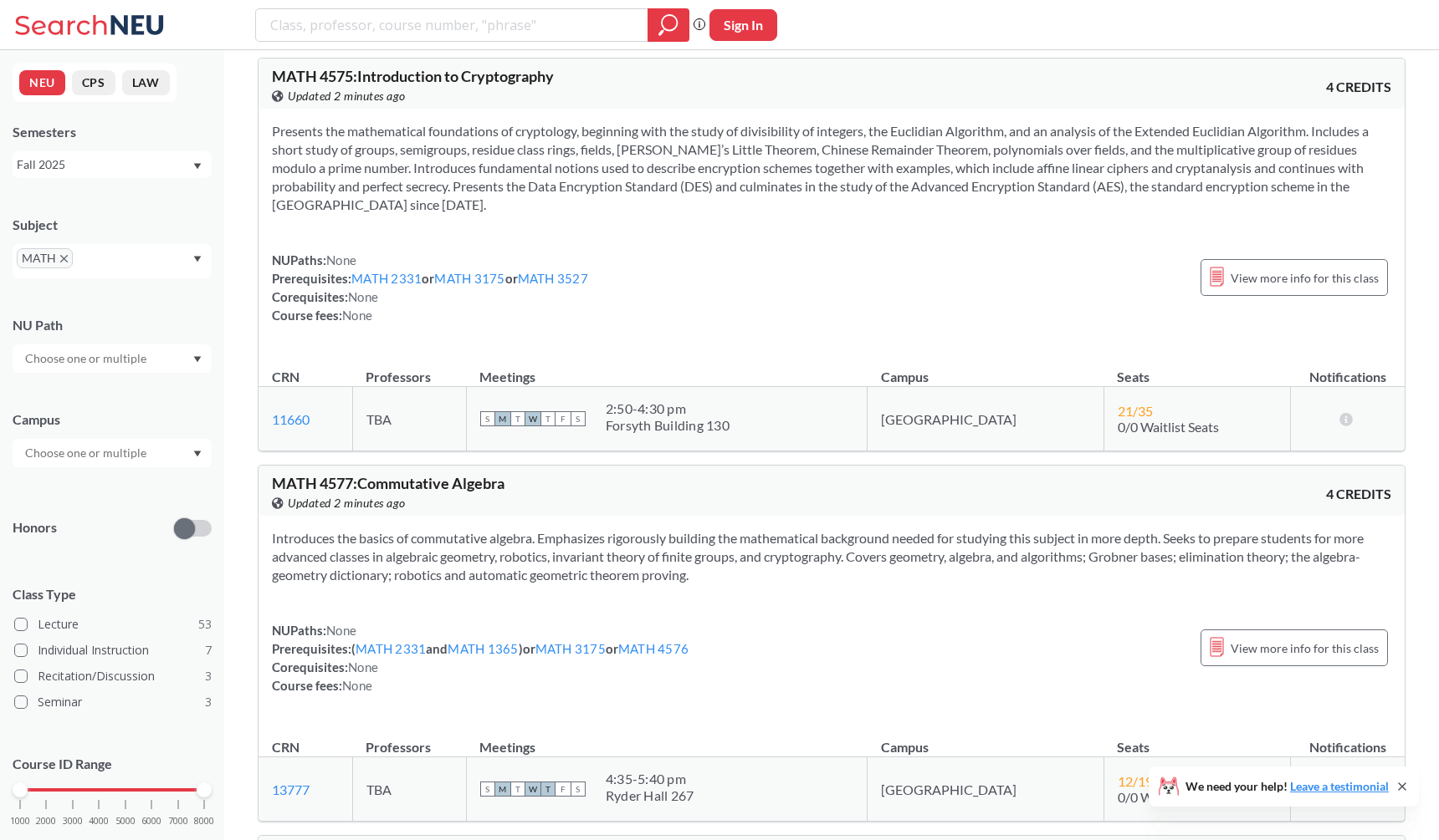
click at [61, 260] on icon "X to remove pill" at bounding box center [64, 258] width 8 height 8
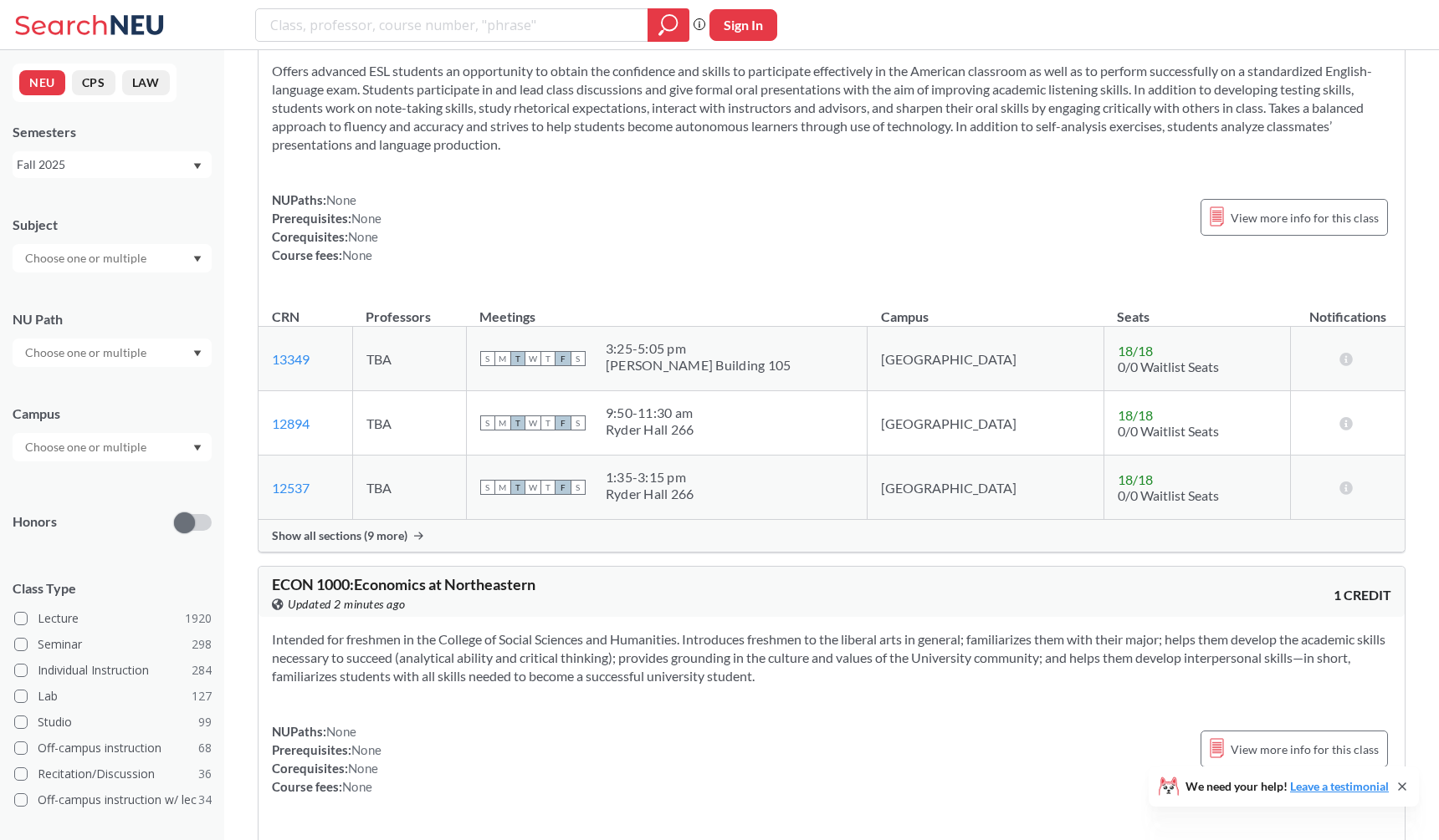
click at [65, 260] on input "text" at bounding box center [87, 258] width 141 height 20
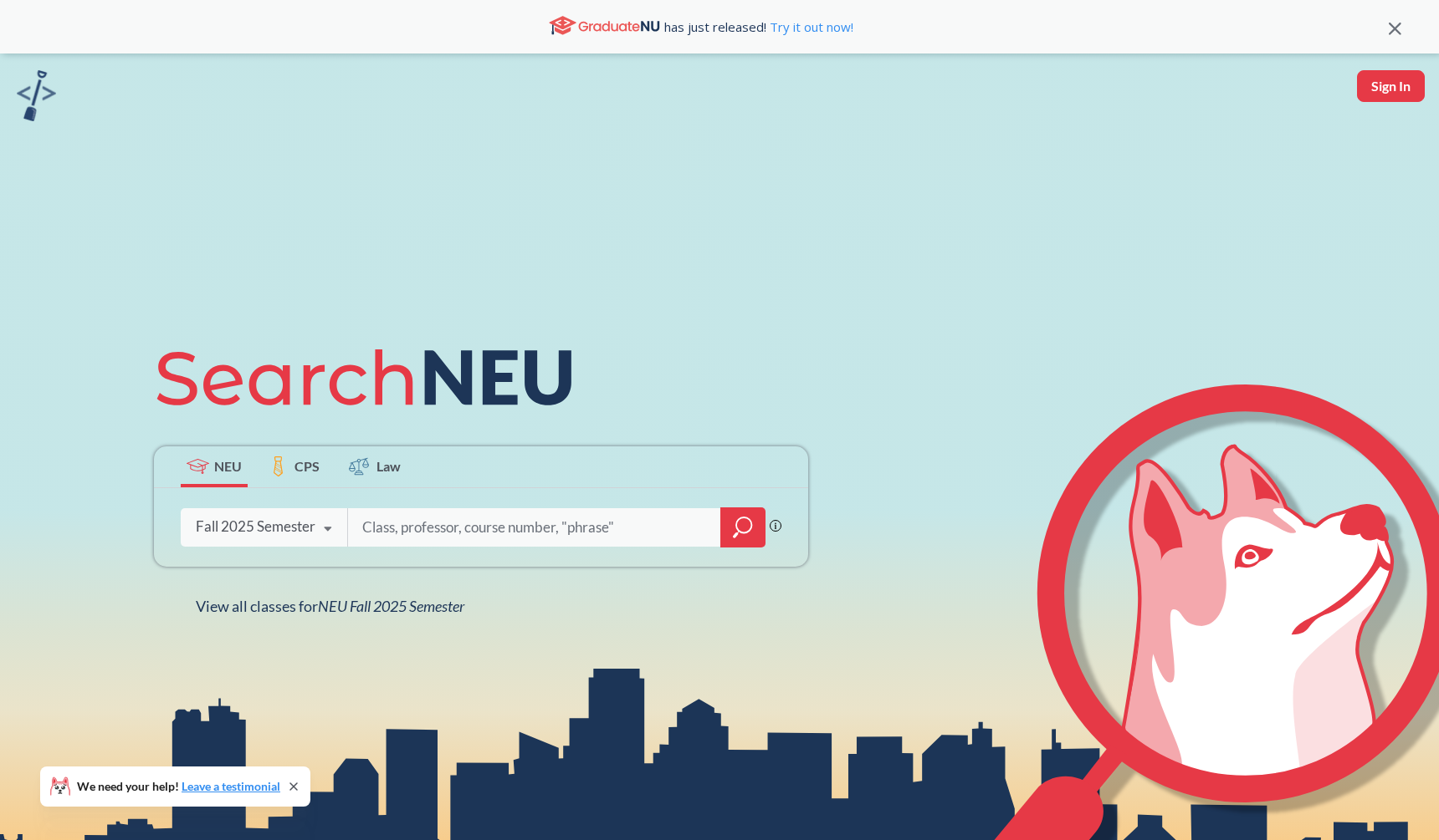
click at [731, 526] on div at bounding box center [743, 527] width 46 height 40
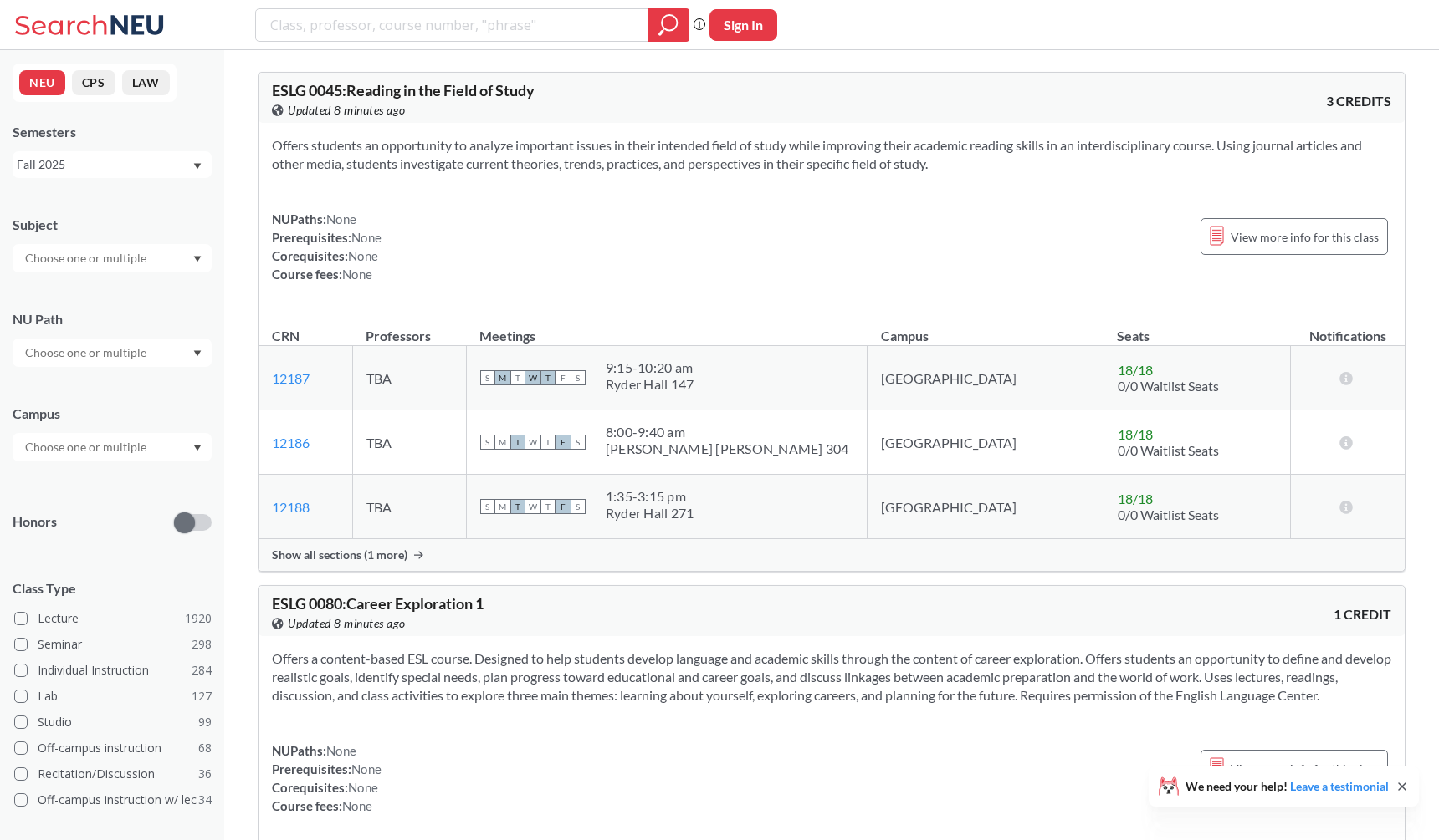
click at [144, 251] on input "text" at bounding box center [87, 258] width 141 height 20
click at [147, 288] on div "CS ( 115 )" at bounding box center [116, 287] width 189 height 18
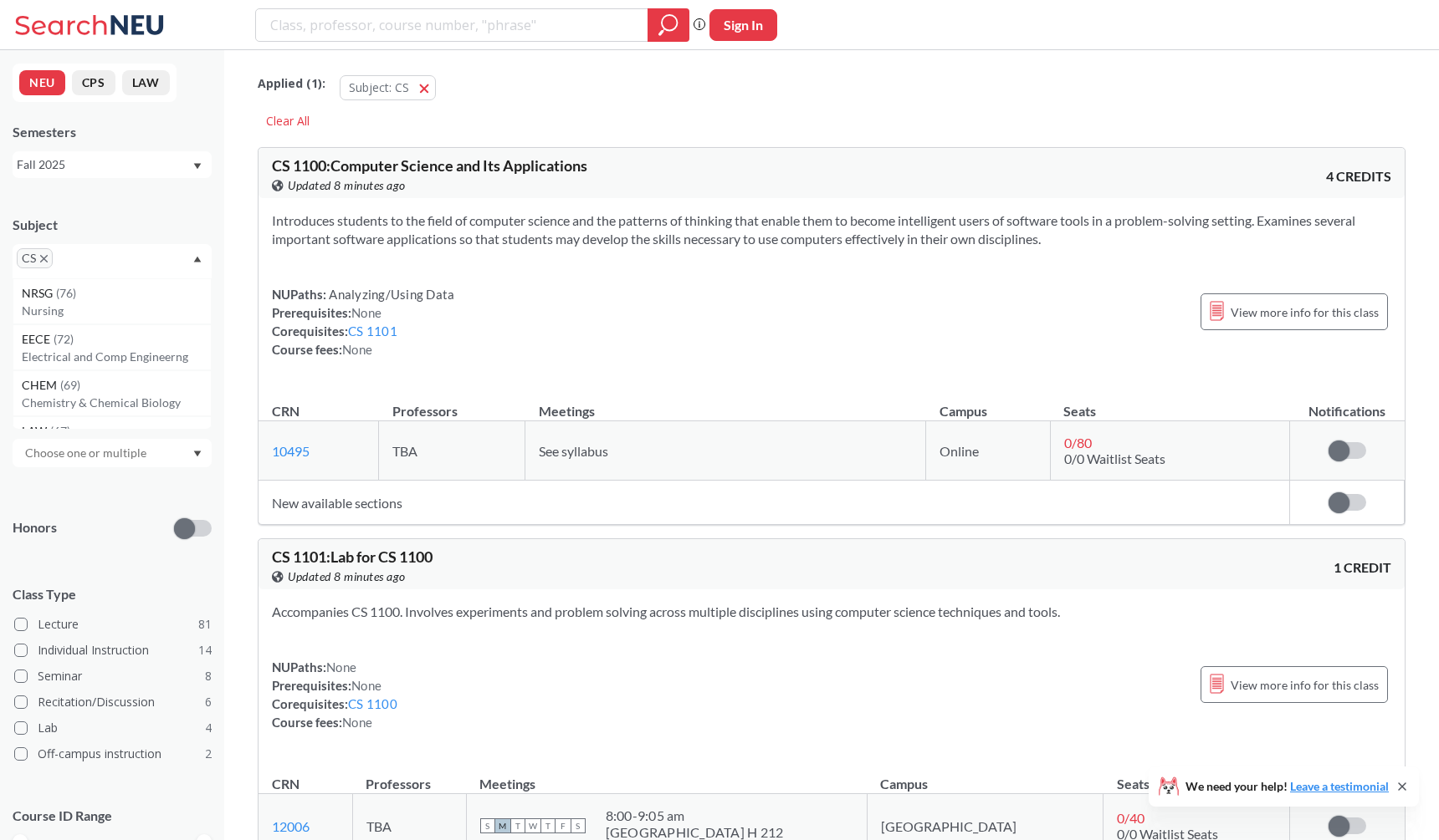
click at [422, 254] on div "Introduces students to the field of computer science and the patterns of thinki…" at bounding box center [832, 292] width 1146 height 187
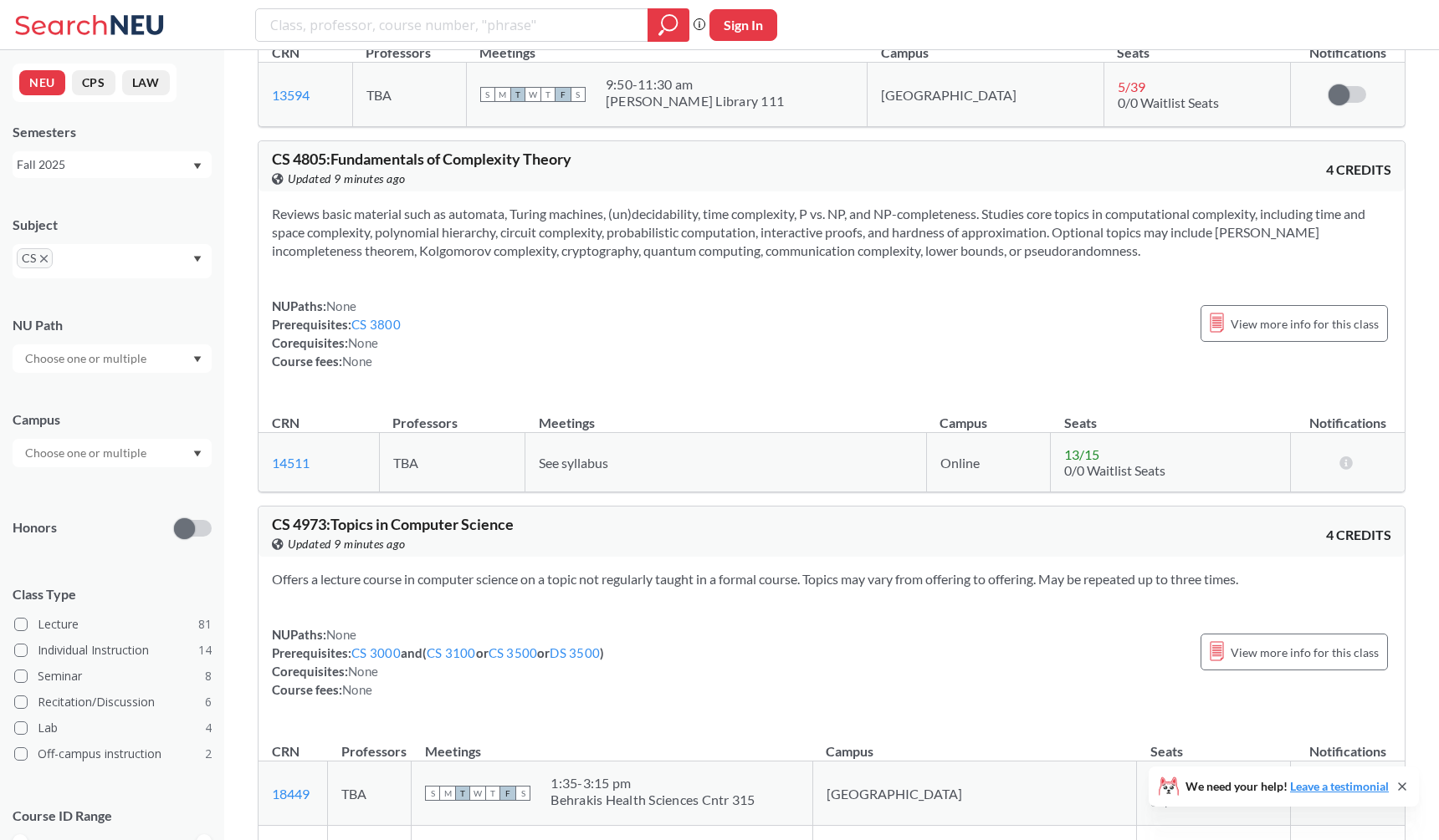
scroll to position [16604, 0]
